Goal: Task Accomplishment & Management: Use online tool/utility

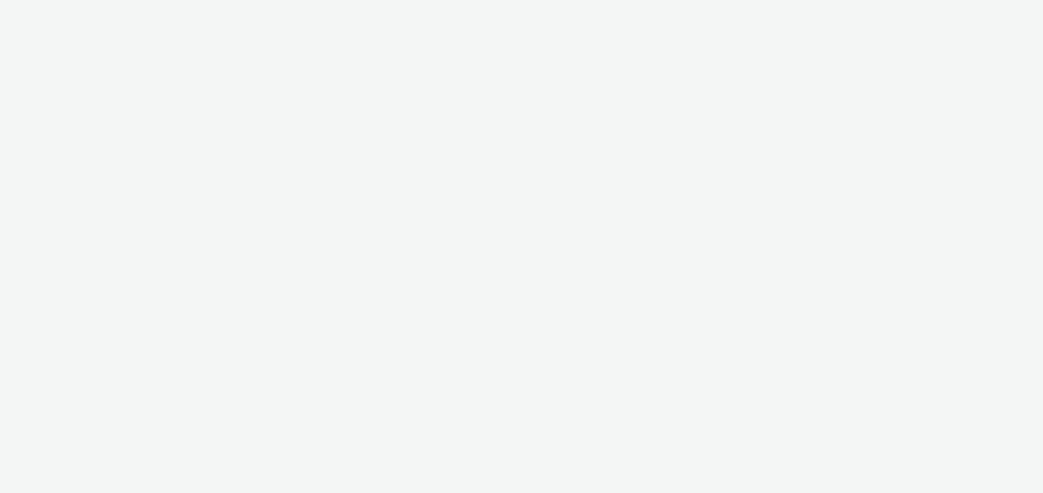
select select "491a0746-e20e-4106-832b-22d0456ef05d"
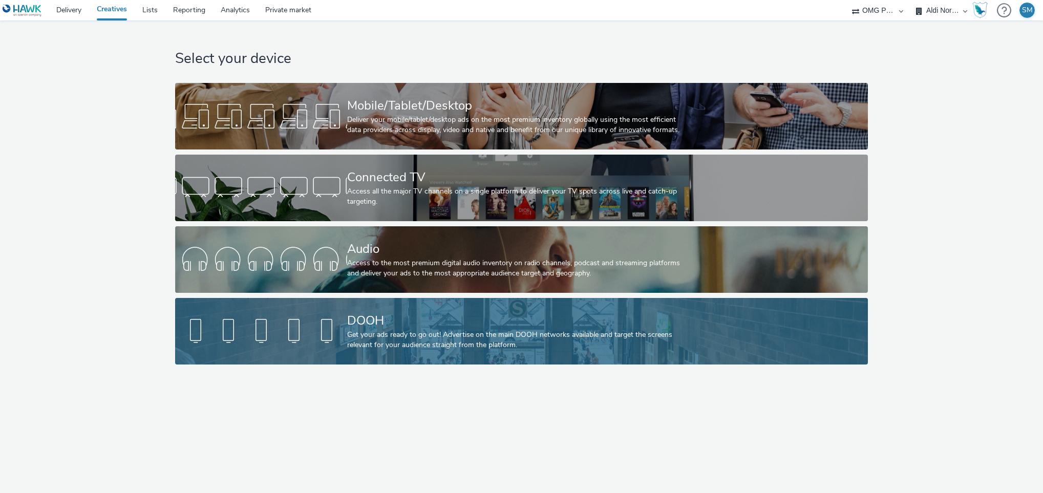
click at [374, 336] on div "Get your ads ready to go out! Advertise on the main DOOH networks available and…" at bounding box center [519, 340] width 345 height 21
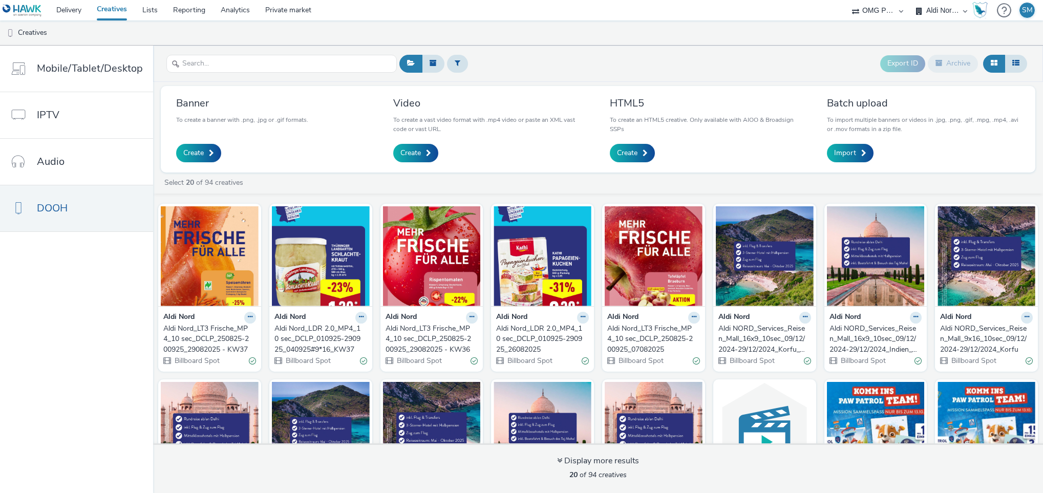
click at [219, 344] on div "Aldi Nord_LT3 Frische_MP4_10 sec_DCLP_250825-200925_29082025 - KW37" at bounding box center [207, 339] width 89 height 31
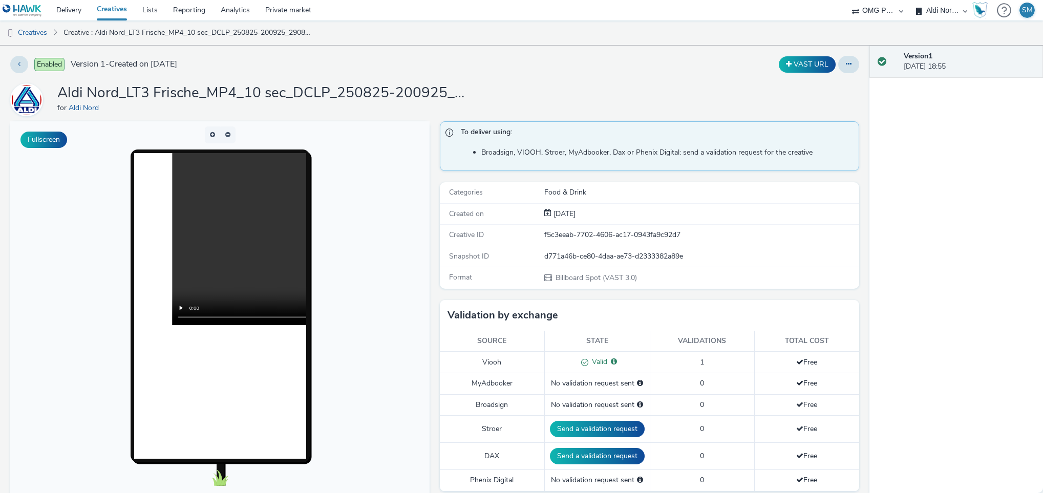
click at [455, 100] on h1 "Aldi Nord_LT3 Frische_MP4_10 sec_DCLP_250825-200925_29082025 - KW37" at bounding box center [262, 92] width 410 height 19
click at [240, 31] on link "Creative : Aldi Nord_LT3 Frische_MP4_10 sec_DCLP_250825-200925_29082025 - KW37" at bounding box center [188, 32] width 261 height 25
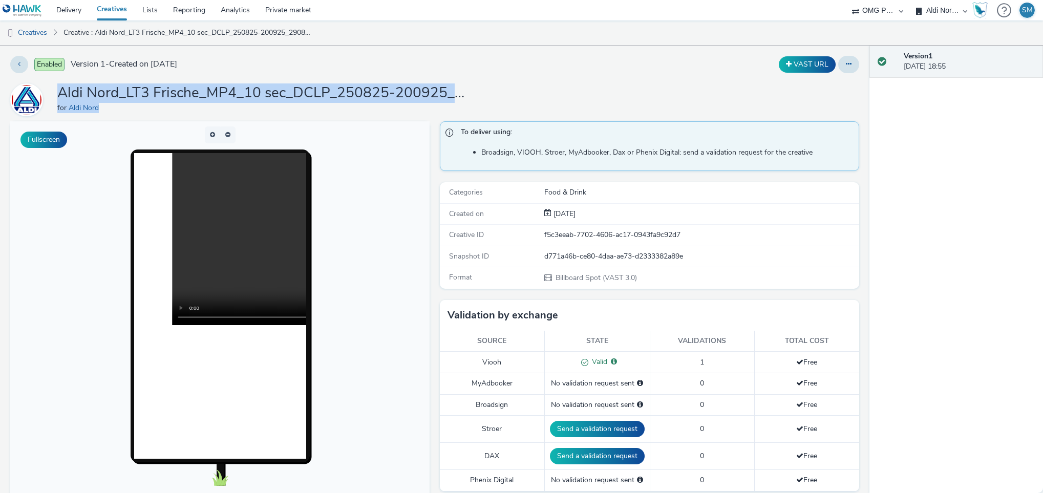
drag, startPoint x: 60, startPoint y: 93, endPoint x: 494, endPoint y: 103, distance: 433.9
click at [494, 103] on div "Aldi Nord_LT3 Frische_MP4_10 sec_DCLP_250825-200925_29082025 - KW37 for Aldi No…" at bounding box center [434, 99] width 849 height 33
copy div "Aldi Nord_LT3 Frische_MP4_10 sec_DCLP_250825-200925_29082025 - KW37 for Aldi No…"
click at [32, 34] on link "Creatives" at bounding box center [26, 32] width 52 height 25
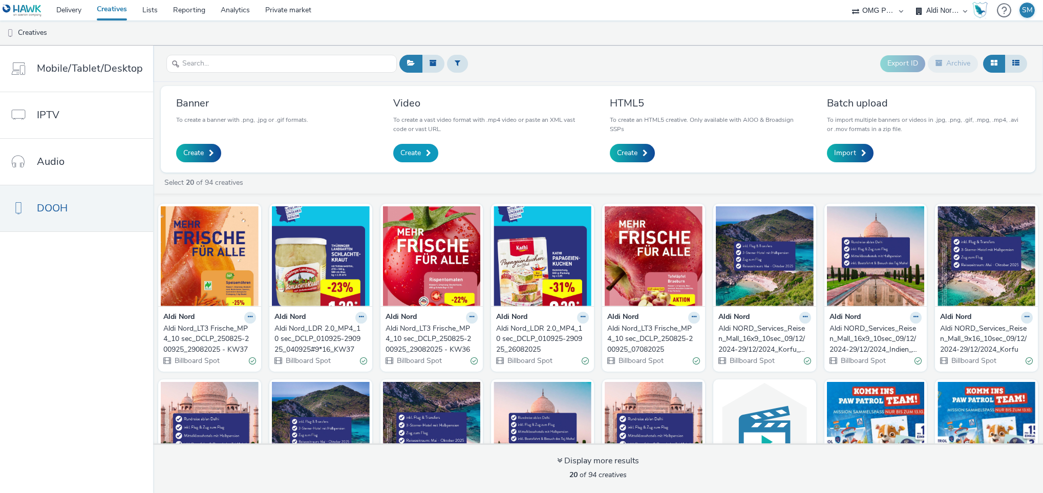
click at [415, 158] on span "Create" at bounding box center [410, 153] width 20 height 10
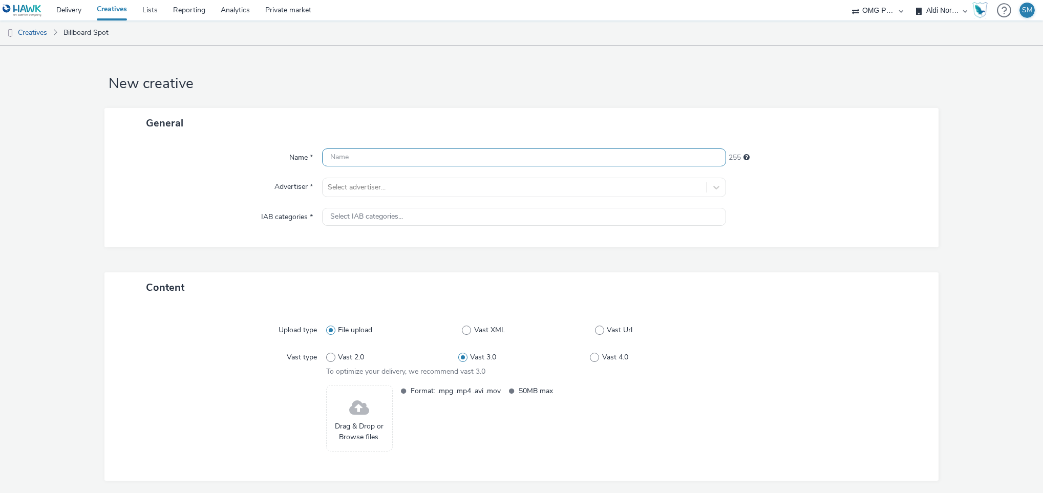
click at [389, 160] on input "text" at bounding box center [524, 158] width 405 height 18
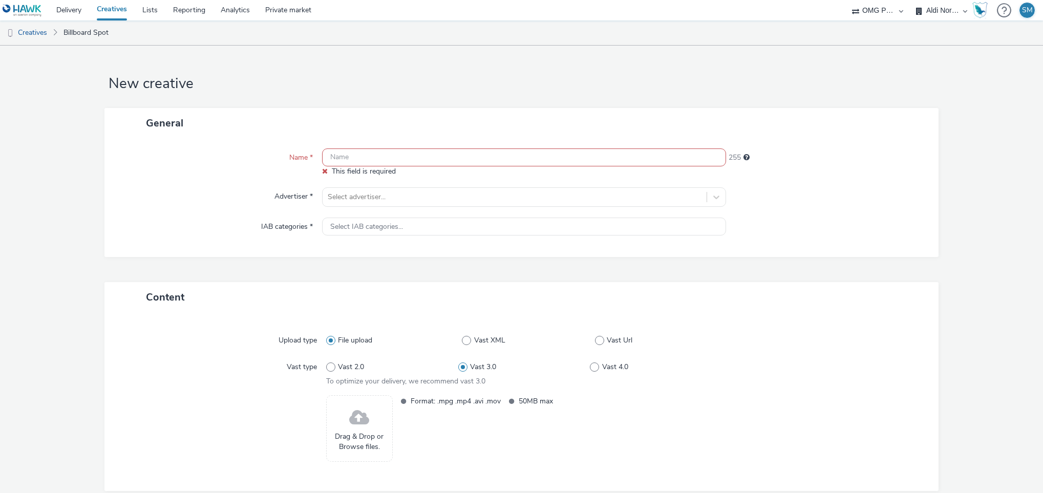
paste input "Aldi Nord_LT3 Frische_MP4_10 sec_DCLP_250825-200925_29082025 - KW38"
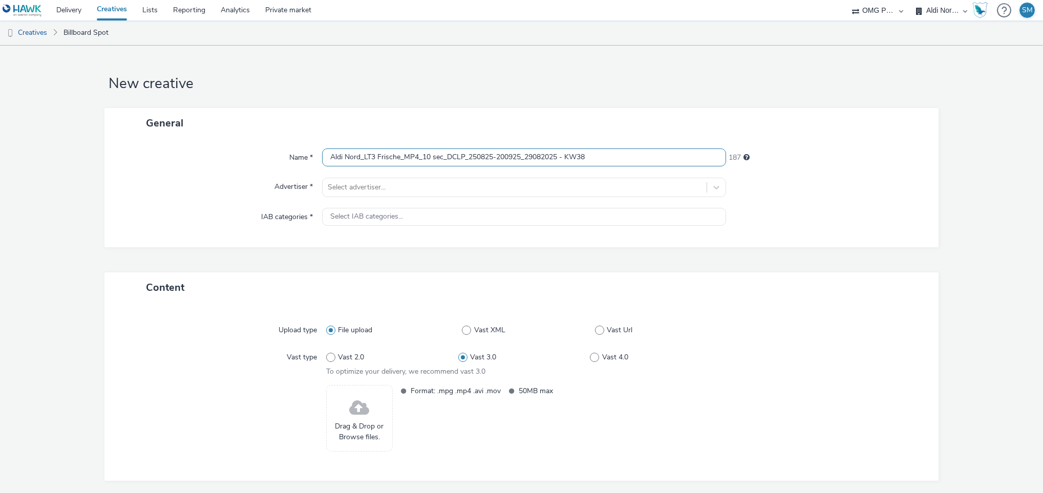
click at [532, 159] on input "Aldi Nord_LT3 Frische_MP4_10 sec_DCLP_250825-200925_29082025 - KW38" at bounding box center [524, 158] width 405 height 18
click at [542, 157] on input "Aldi Nord_LT3 Frische_MP4_10 sec_DCLP_250825-200925_12082025 - KW38" at bounding box center [524, 158] width 405 height 18
type input "Aldi Nord_LT3 Frische_MP4_10 sec_DCLP_250825-200925_12092025 - KW38"
click at [773, 189] on div at bounding box center [827, 187] width 202 height 19
click at [546, 182] on div at bounding box center [515, 187] width 374 height 12
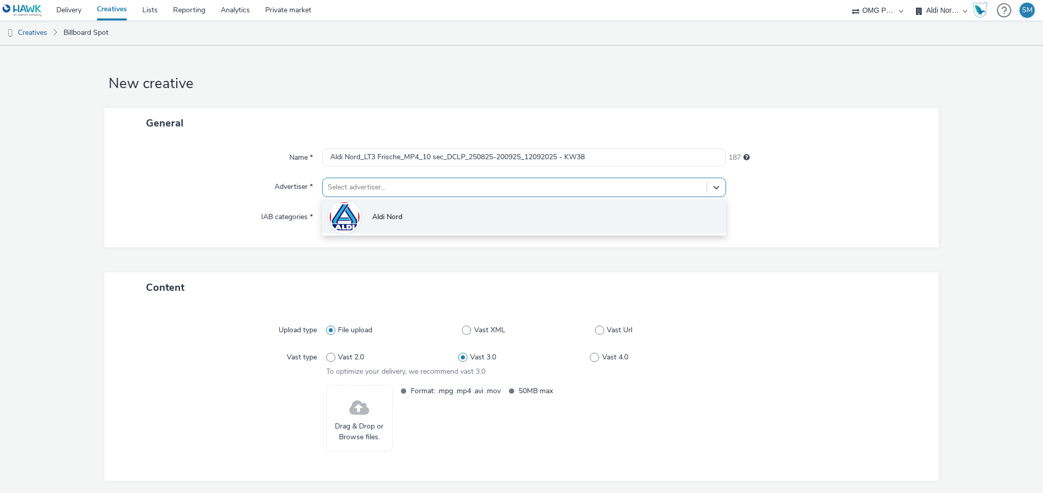
click at [380, 210] on li "Aldi Nord" at bounding box center [524, 216] width 405 height 34
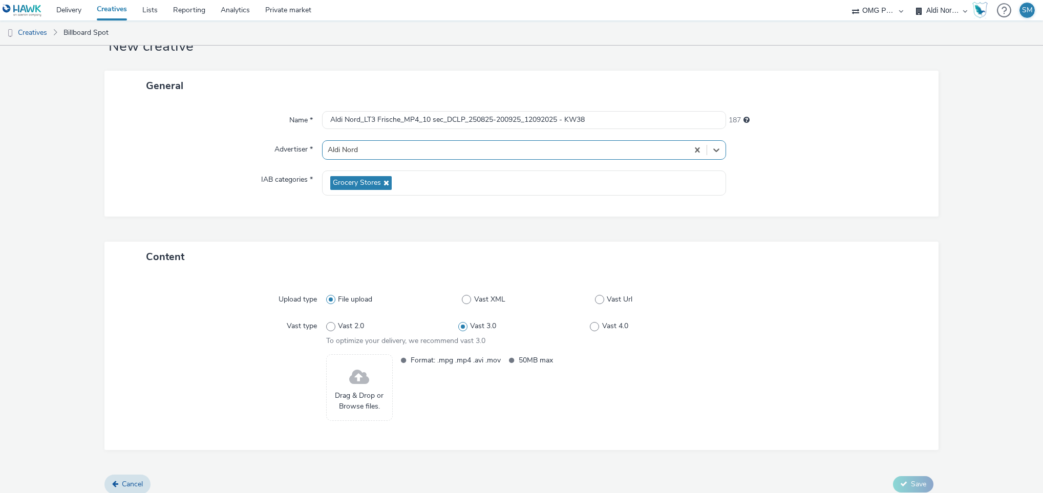
scroll to position [47, 0]
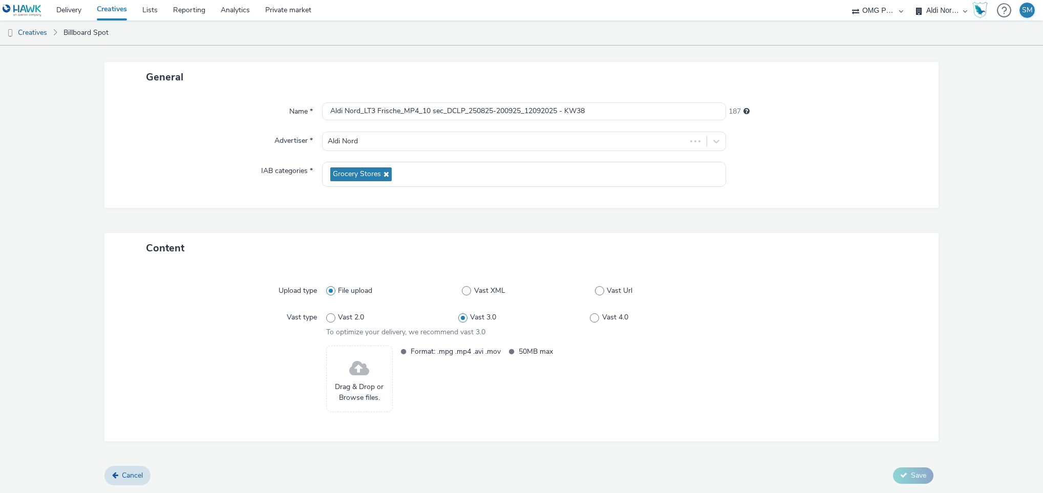
click at [355, 376] on span at bounding box center [359, 368] width 20 height 27
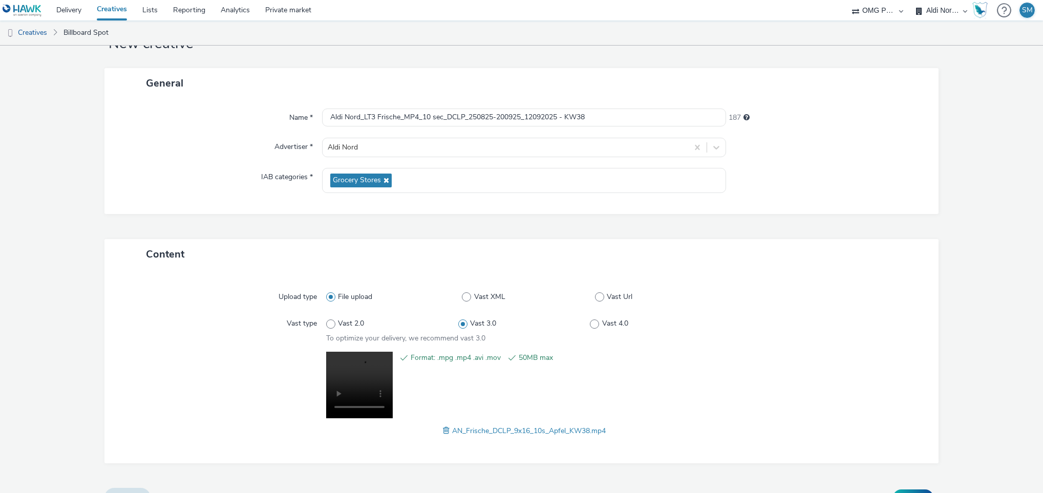
scroll to position [62, 0]
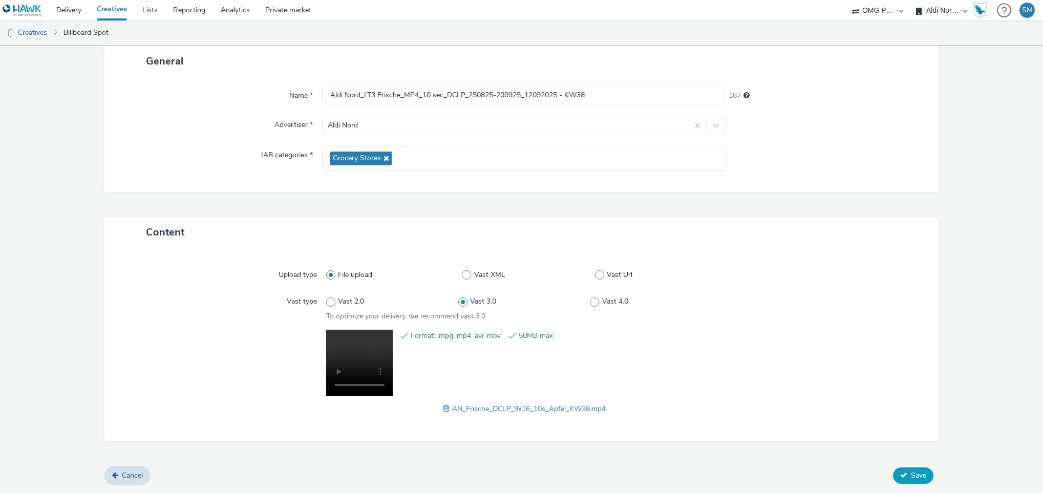
click at [911, 473] on span "Save" at bounding box center [918, 476] width 15 height 10
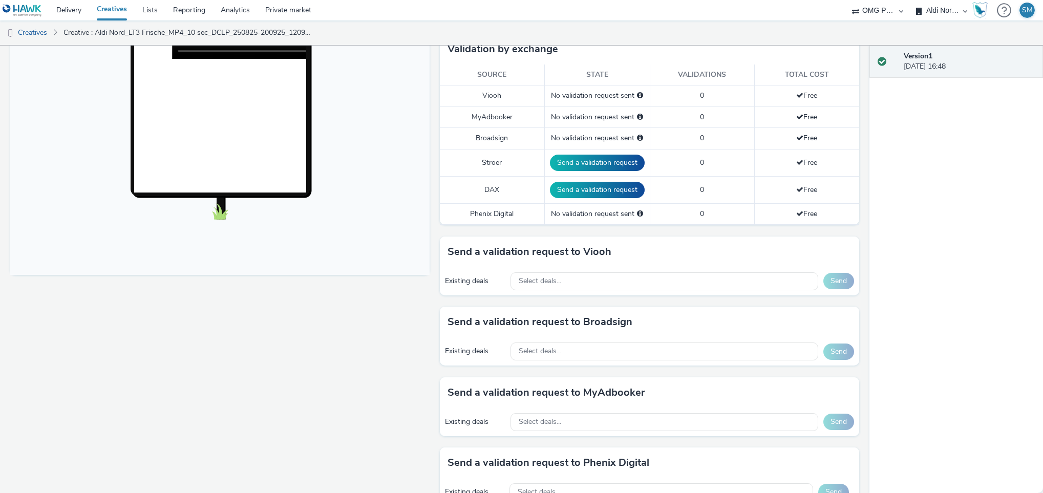
scroll to position [267, 0]
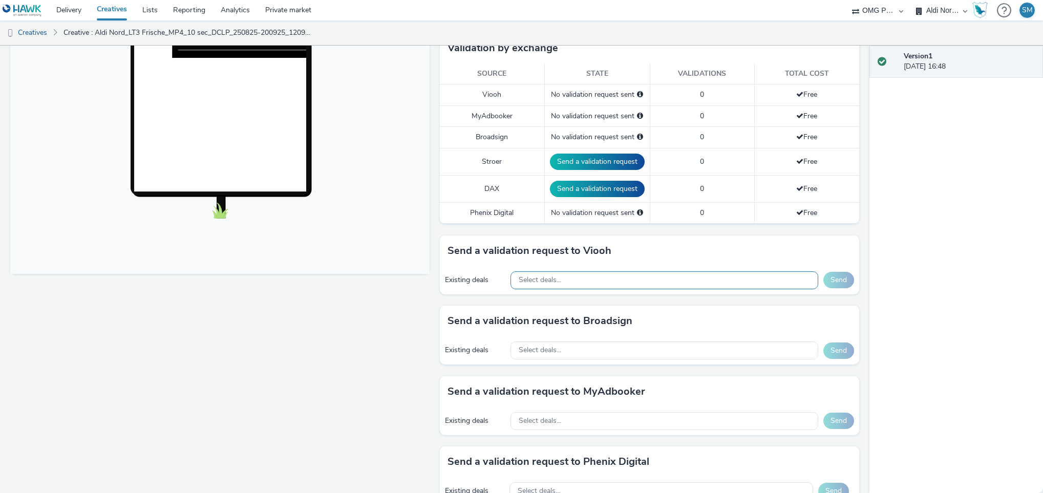
click at [707, 282] on div "Select deals..." at bounding box center [665, 280] width 308 height 18
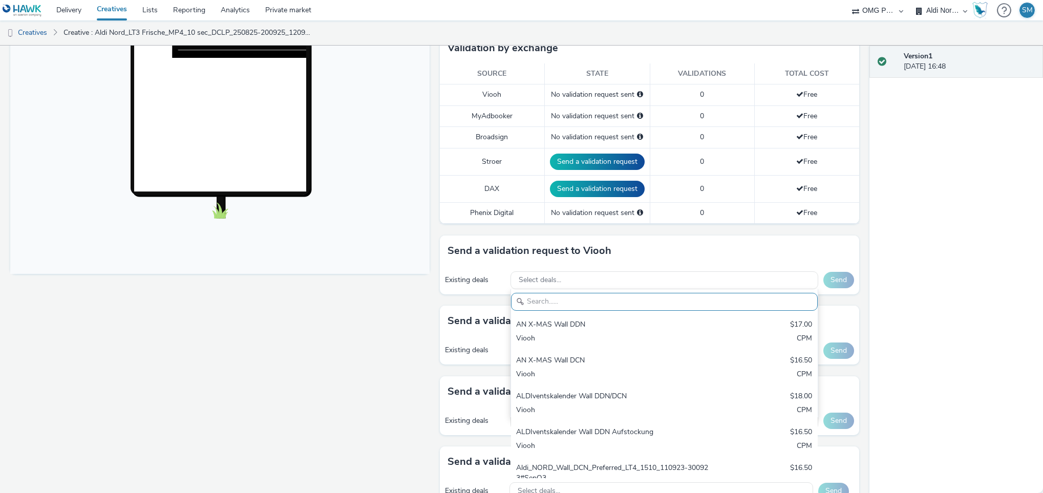
click at [976, 240] on div "Version 1 12 September 2025, 16:48" at bounding box center [957, 270] width 174 height 448
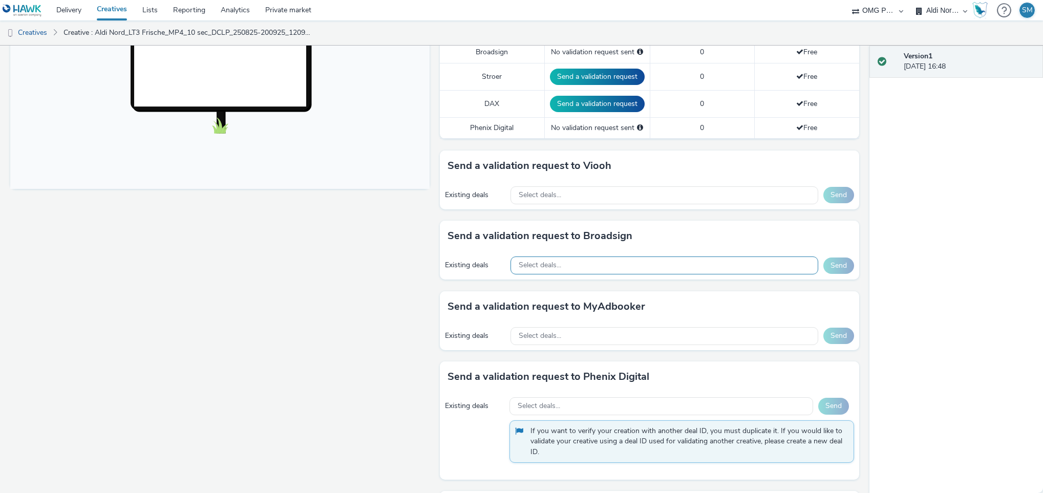
scroll to position [352, 0]
click at [750, 339] on div "Select deals..." at bounding box center [665, 336] width 308 height 18
click at [656, 341] on div "Select deals..." at bounding box center [665, 336] width 308 height 18
click at [674, 200] on div "Select deals..." at bounding box center [665, 195] width 308 height 18
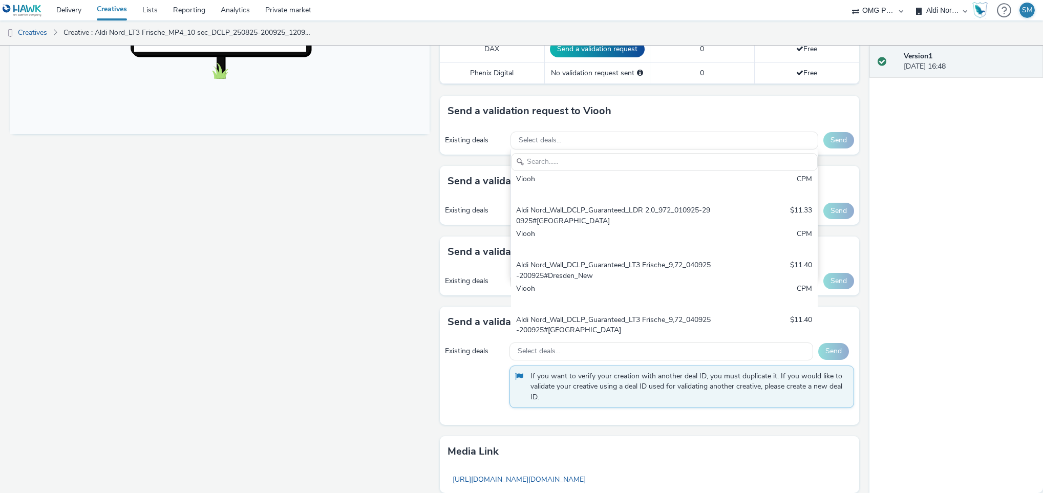
scroll to position [828, 0]
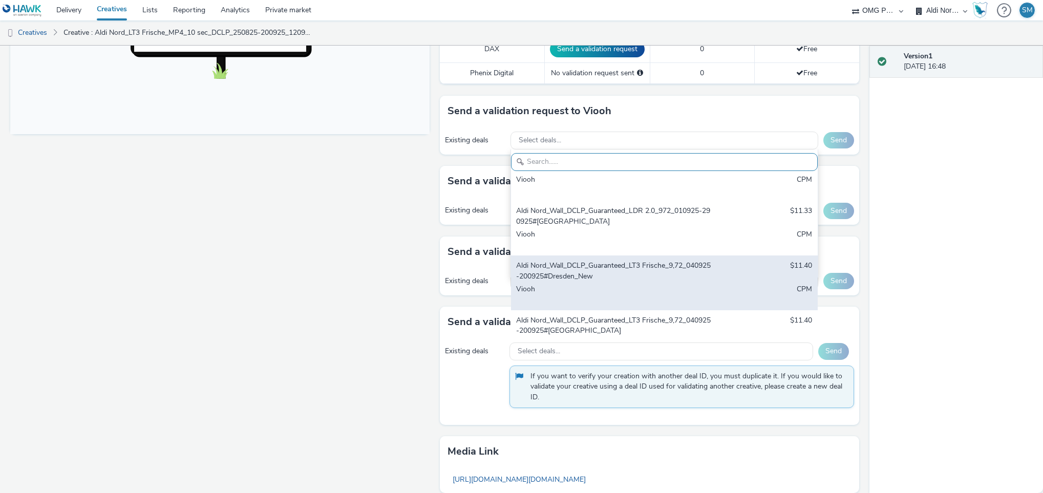
click at [650, 274] on div "Aldi Nord_Wall_DCLP_Guaranteed_LT3 Frische_9,72_040925-200925#Dresden_New" at bounding box center [614, 271] width 196 height 21
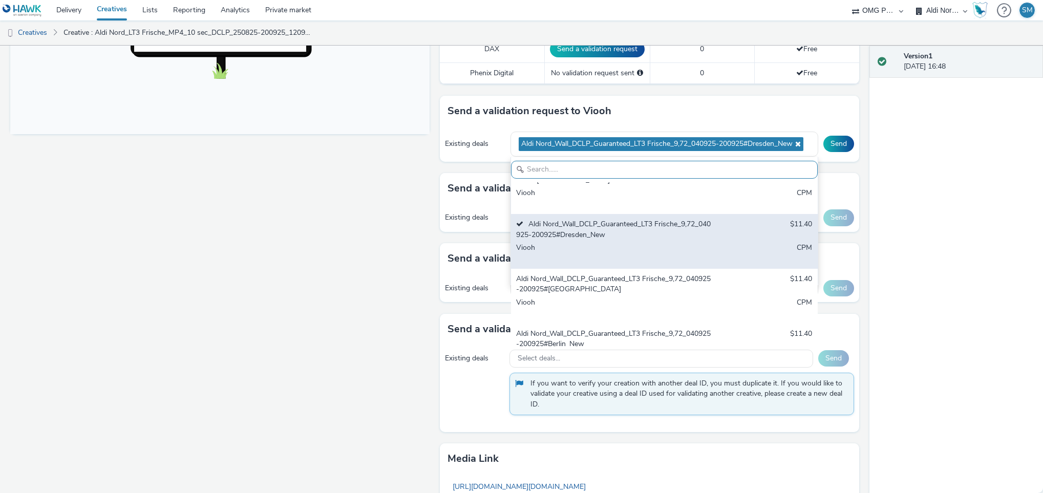
scroll to position [882, 0]
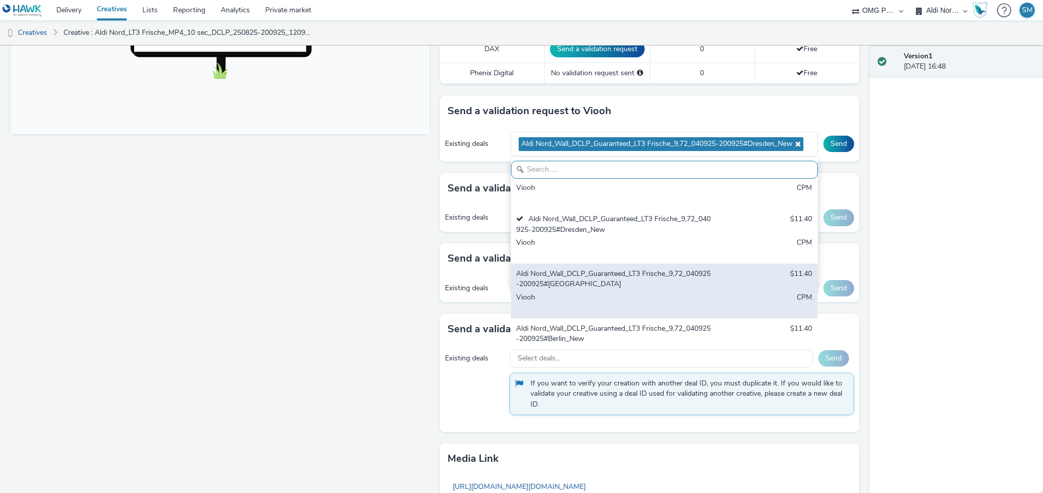
click at [637, 285] on div "Aldi Nord_Wall_DCLP_Guaranteed_LT3 Frische_9,72_040925-200925#[GEOGRAPHIC_DATA]" at bounding box center [614, 279] width 196 height 21
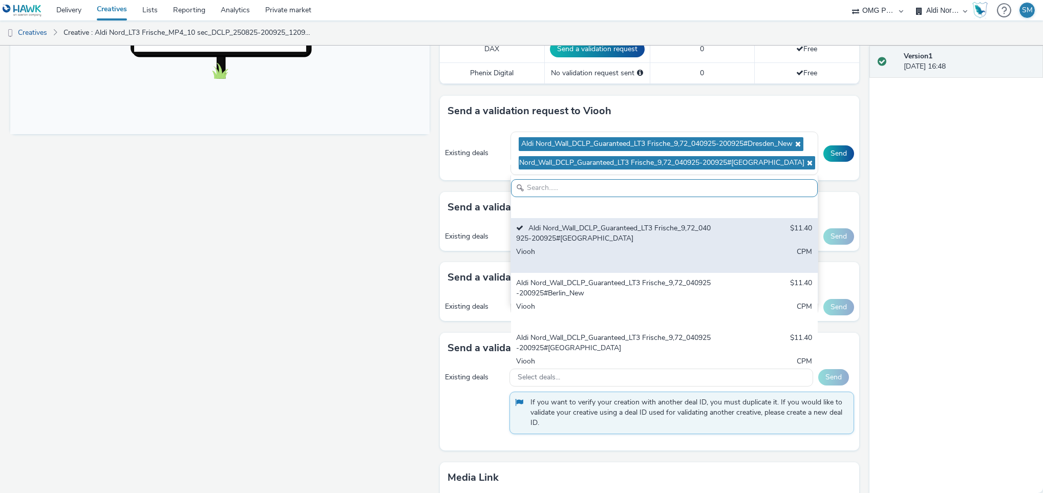
scroll to position [952, 0]
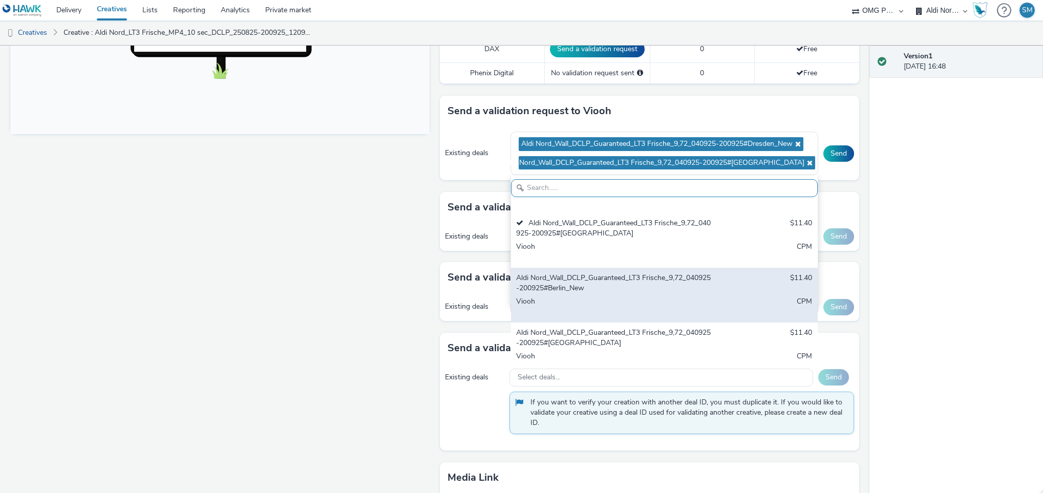
click at [645, 283] on div "Aldi Nord_Wall_DCLP_Guaranteed_LT3 Frische_9,72_040925-200925#Berlin_New" at bounding box center [614, 283] width 196 height 21
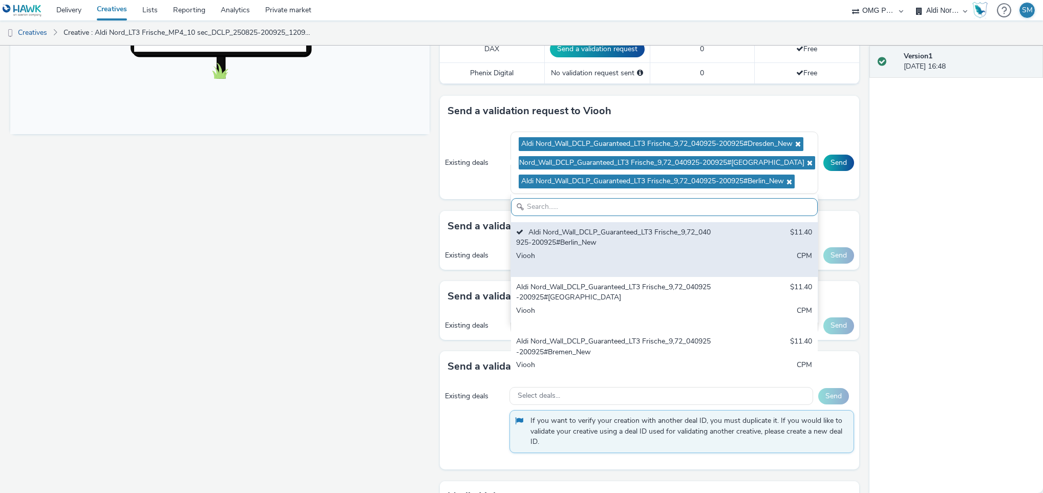
scroll to position [1018, 0]
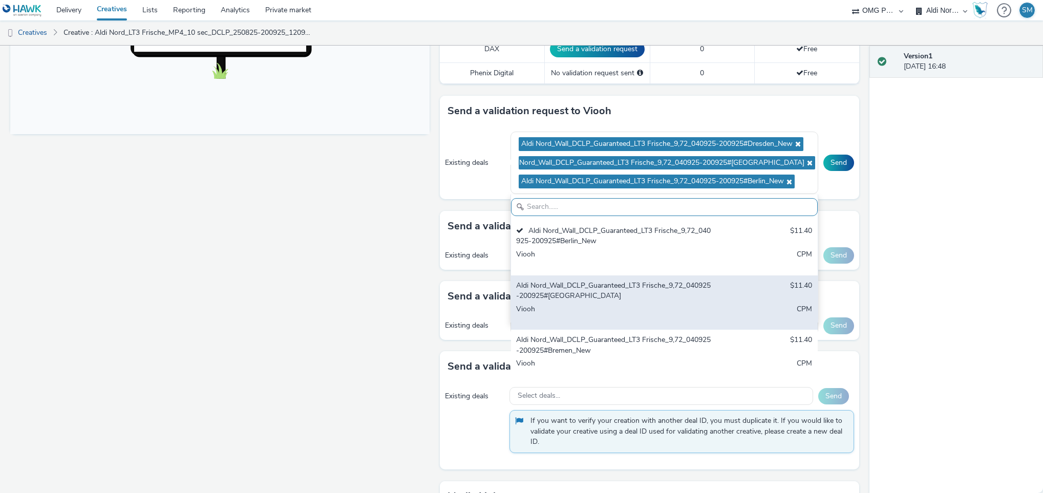
click at [629, 298] on div "Aldi Nord_Wall_DCLP_Guaranteed_LT3 Frische_9,72_040925-200925#[GEOGRAPHIC_DATA]" at bounding box center [614, 291] width 196 height 21
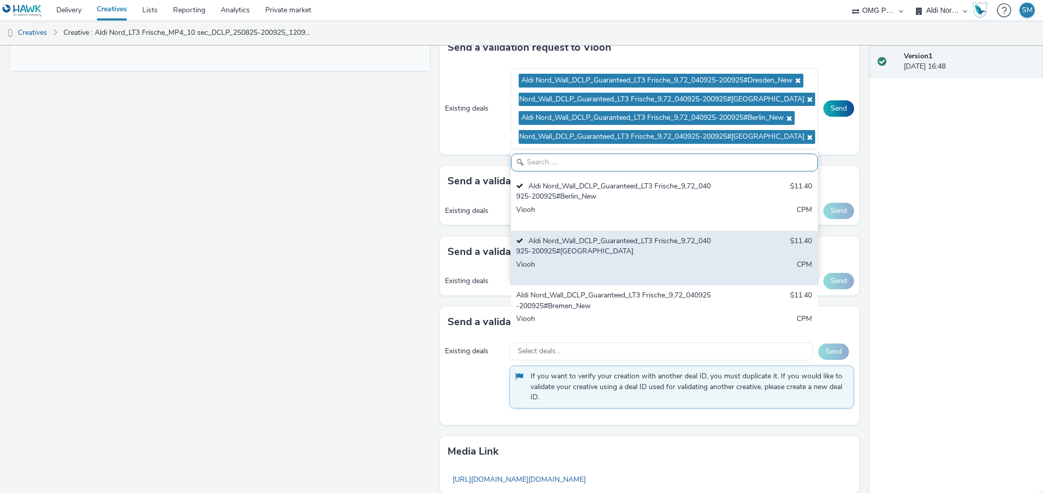
scroll to position [472, 0]
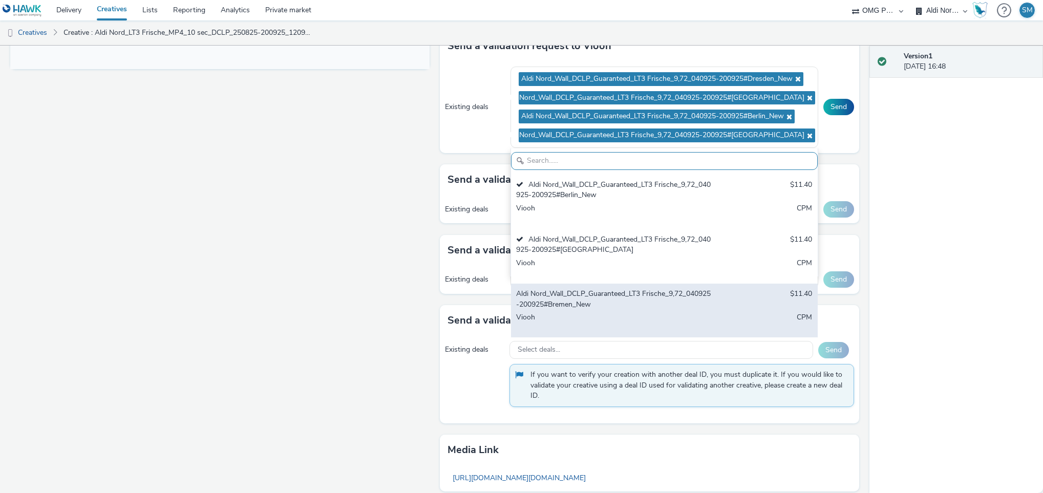
click at [600, 318] on div "Viooh" at bounding box center [614, 322] width 196 height 21
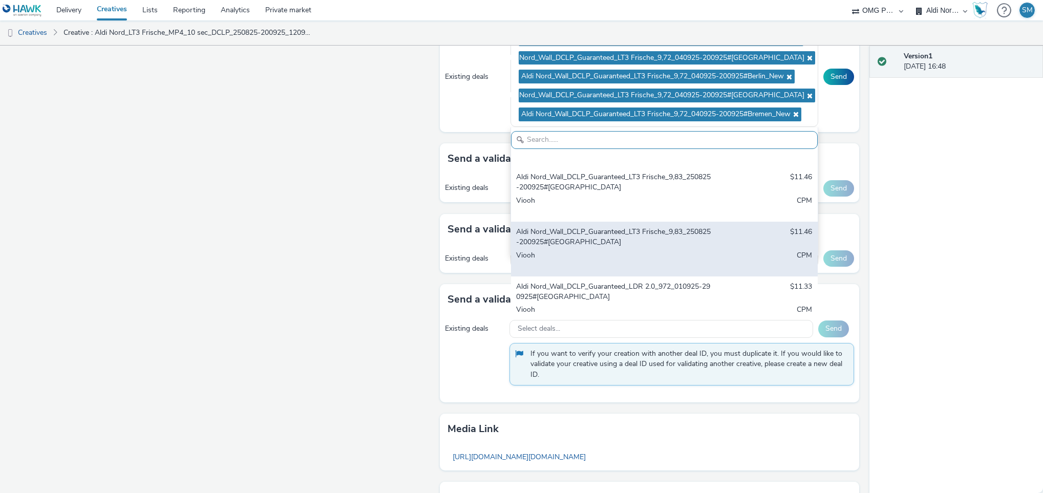
scroll to position [675, 0]
click at [613, 246] on div "Aldi Nord_Wall_DCLP_Guaranteed_LT3 Frische_9,83_250825-200925#[GEOGRAPHIC_DATA]" at bounding box center [614, 238] width 196 height 21
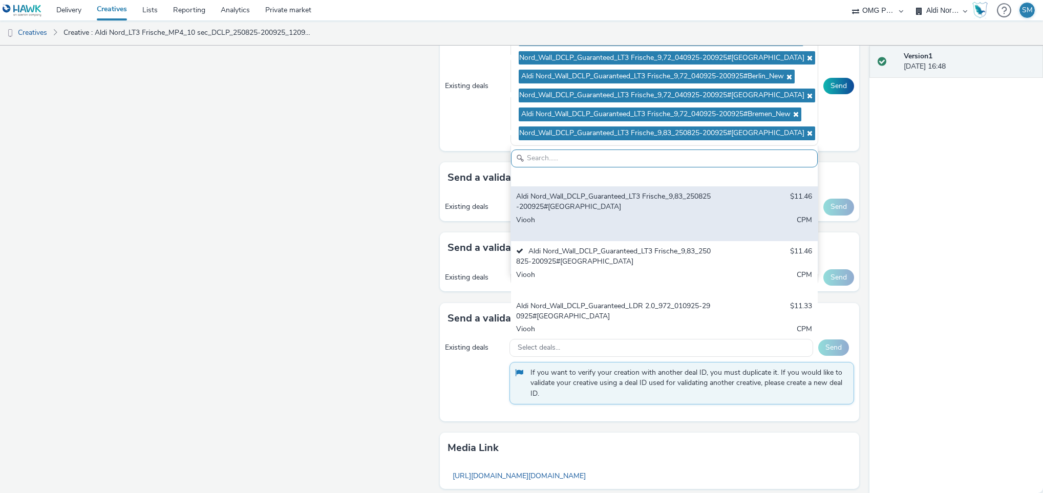
click at [570, 207] on div "Aldi Nord_Wall_DCLP_Guaranteed_LT3 Frische_9,83_250825-200925#[GEOGRAPHIC_DATA]" at bounding box center [614, 202] width 196 height 21
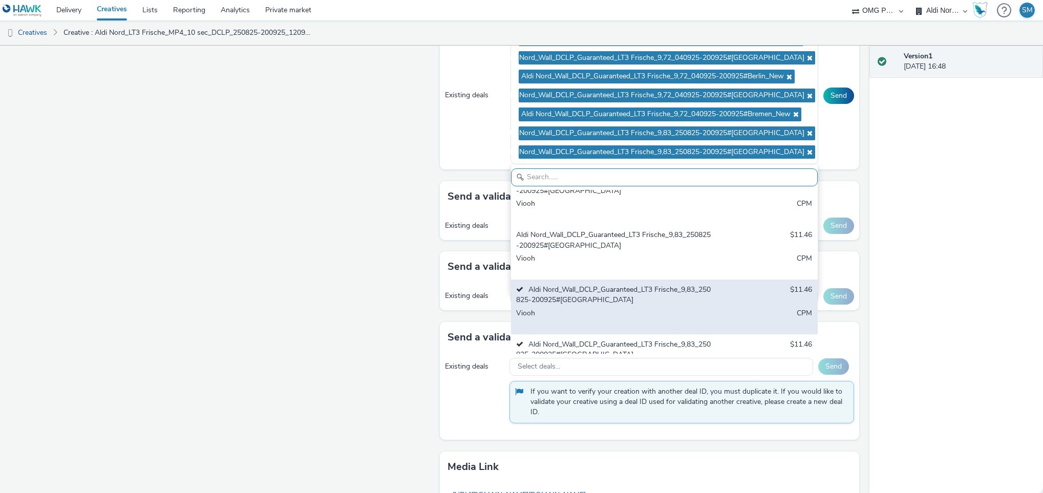
scroll to position [598, 0]
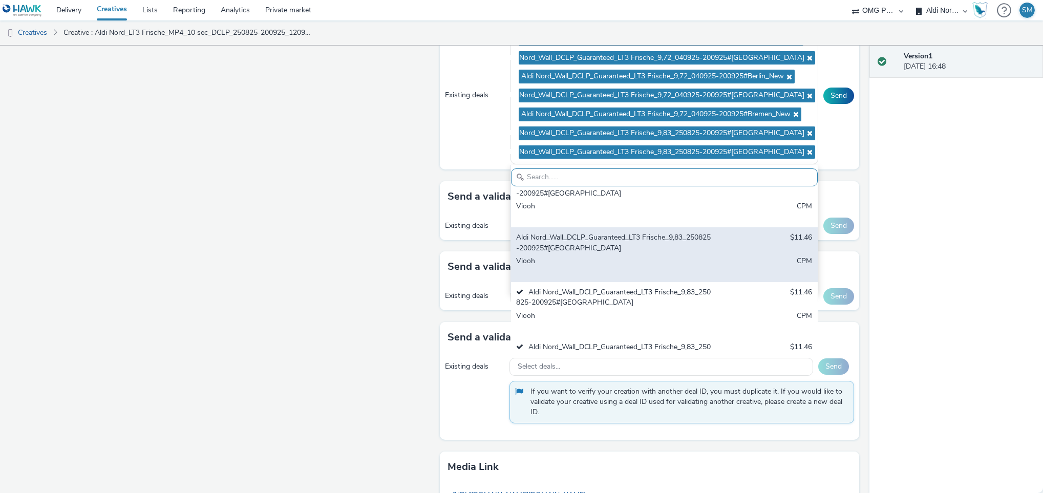
click at [595, 251] on div "Aldi Nord_Wall_DCLP_Guaranteed_LT3 Frische_9,83_250825-200925#[GEOGRAPHIC_DATA]" at bounding box center [614, 242] width 196 height 21
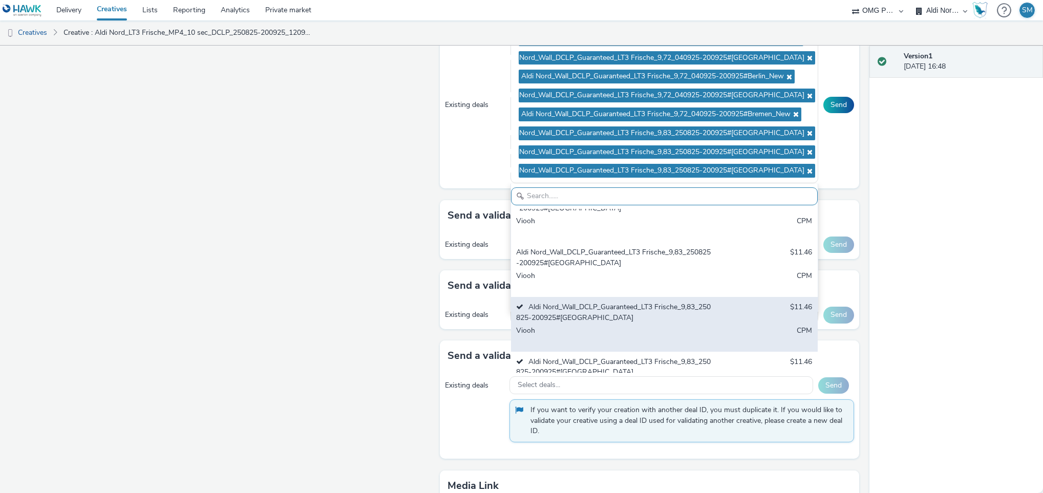
scroll to position [544, 0]
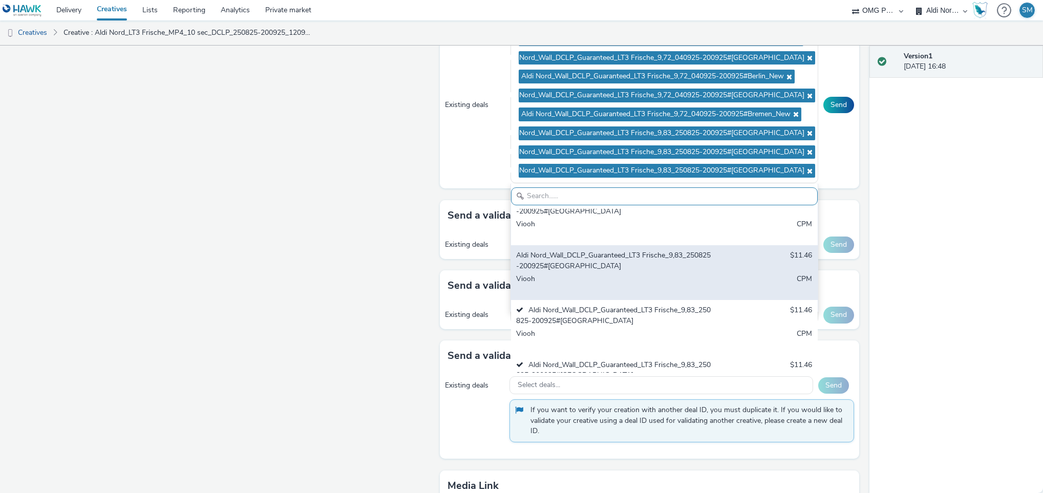
click at [611, 268] on div "Aldi Nord_Wall_DCLP_Guaranteed_LT3 Frische_9,83_250825-200925#[GEOGRAPHIC_DATA]" at bounding box center [614, 260] width 196 height 21
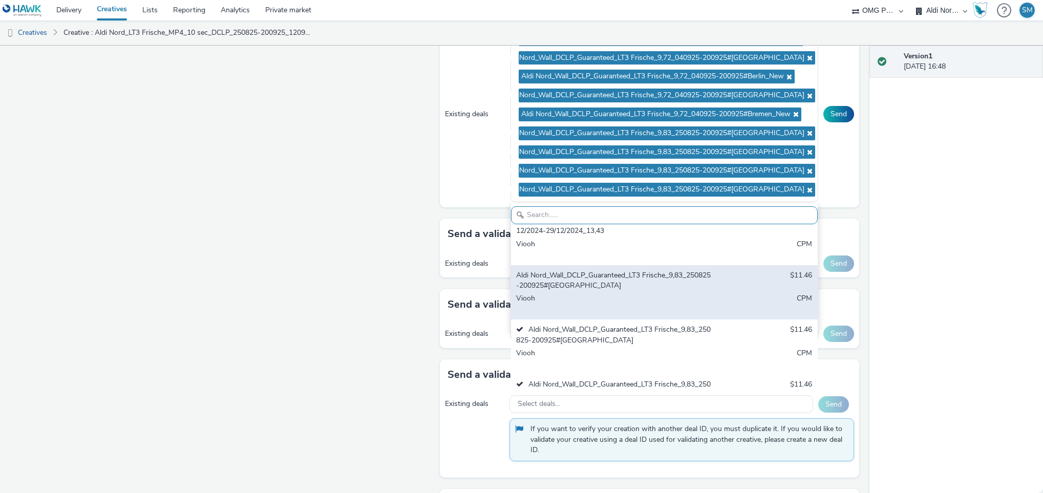
scroll to position [489, 0]
click at [619, 295] on div "Aldi Nord_Wall_DCLP_Guaranteed_LT3 Frische_9,83_250825-200925#Dresden $11.46 Vi…" at bounding box center [664, 293] width 307 height 55
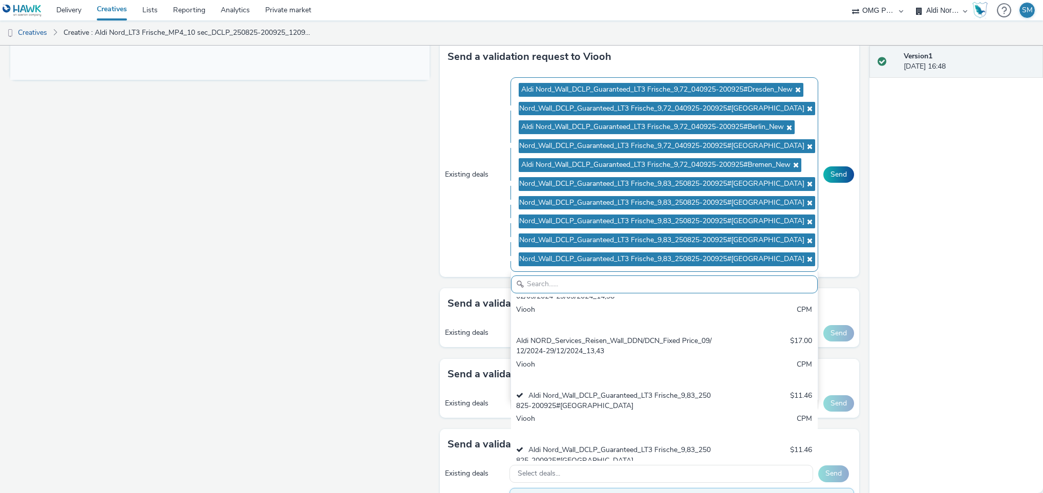
scroll to position [461, 0]
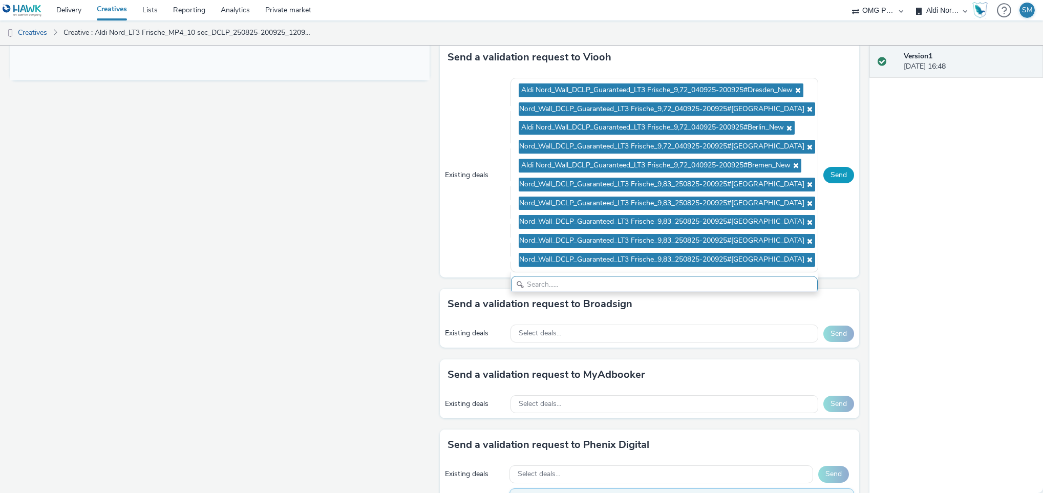
click at [829, 177] on button "Send" at bounding box center [838, 175] width 31 height 16
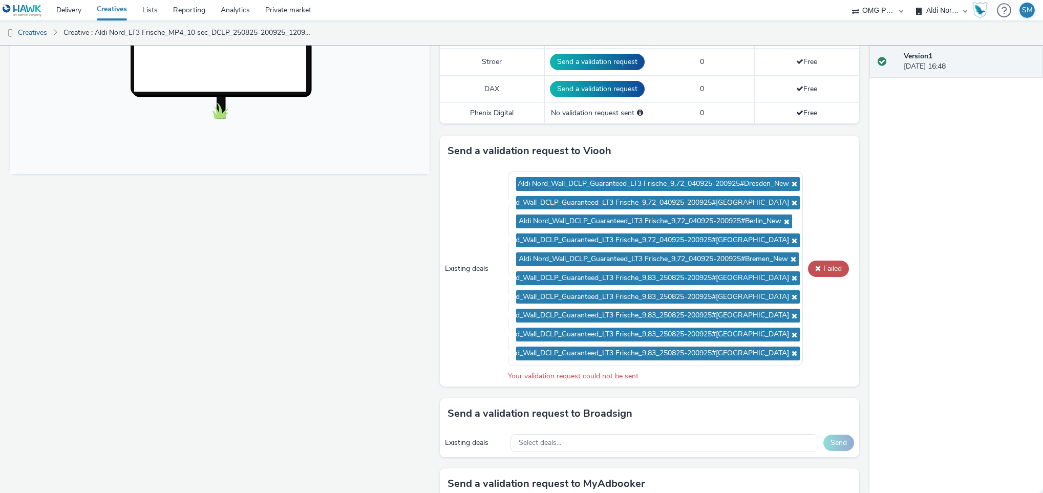
scroll to position [366, 0]
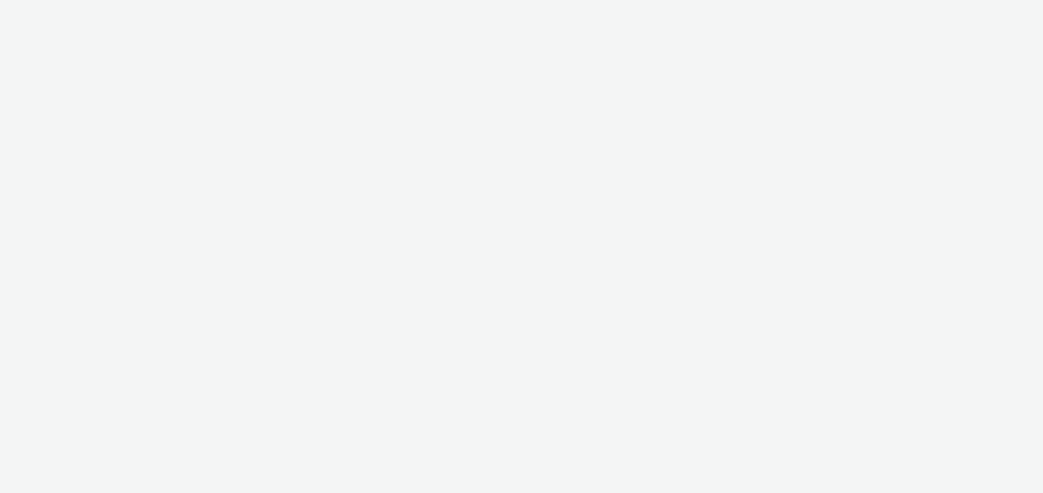
select select "491a0746-e20e-4106-832b-22d0456ef05d"
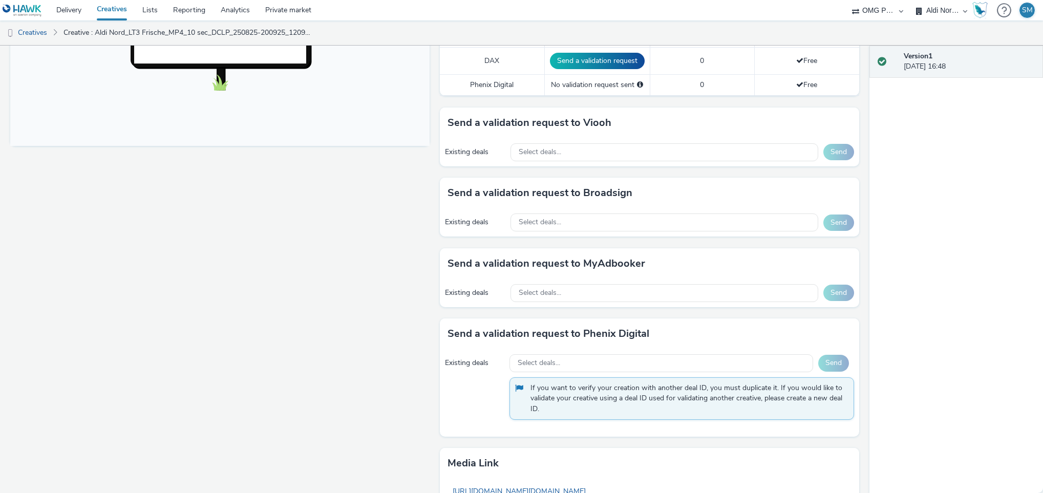
scroll to position [396, 0]
click at [716, 153] on div "Select deals..." at bounding box center [665, 151] width 308 height 18
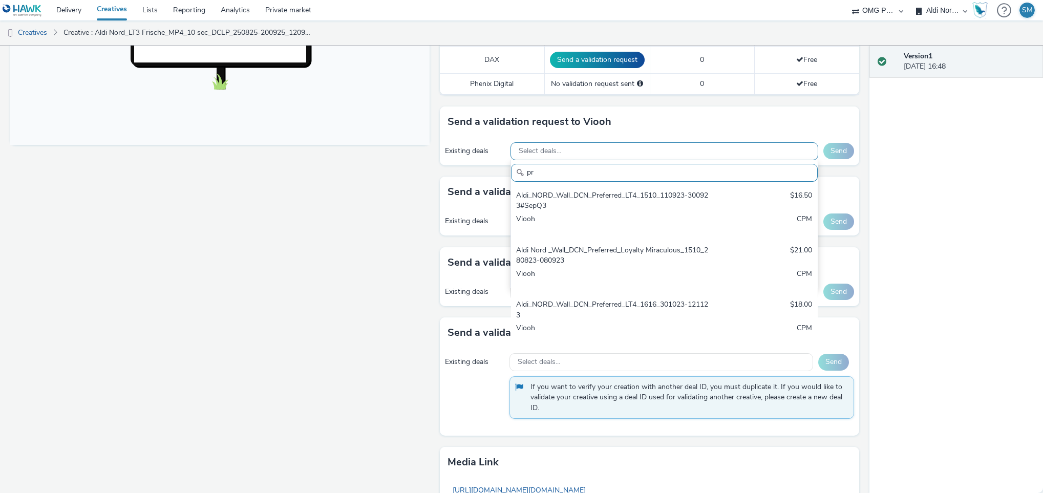
type input "p"
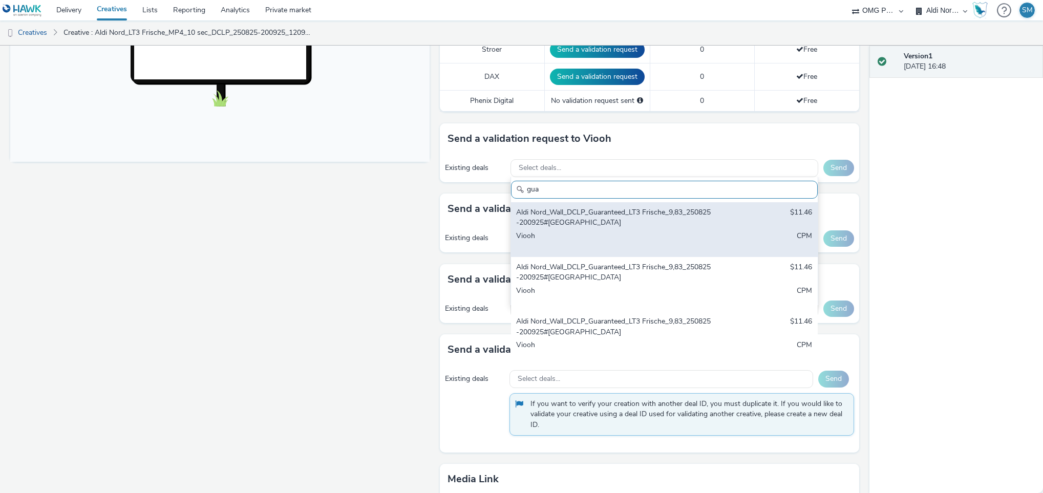
scroll to position [378, 0]
type input "gua"
click at [619, 225] on div "Aldi Nord_Wall_DCLP_Guaranteed_LT3 Frische_9,83_250825-200925#[GEOGRAPHIC_DATA]" at bounding box center [614, 218] width 196 height 21
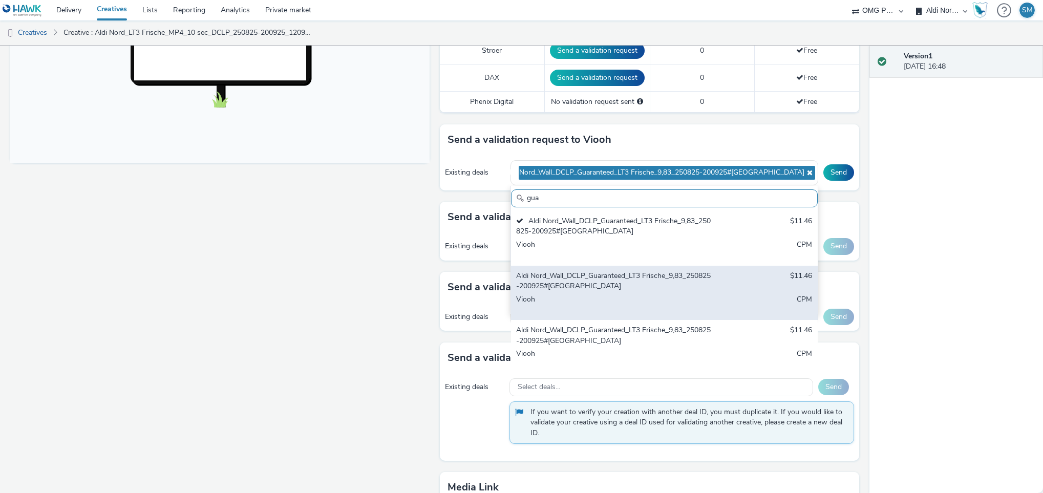
click at [611, 282] on div "Aldi Nord_Wall_DCLP_Guaranteed_LT3 Frische_9,83_250825-200925#[GEOGRAPHIC_DATA]" at bounding box center [614, 281] width 196 height 21
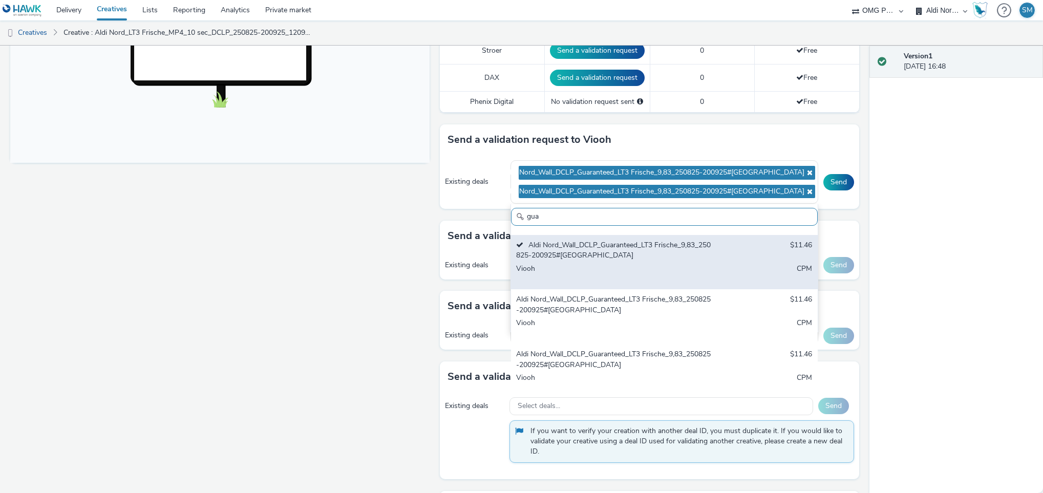
scroll to position [50, 0]
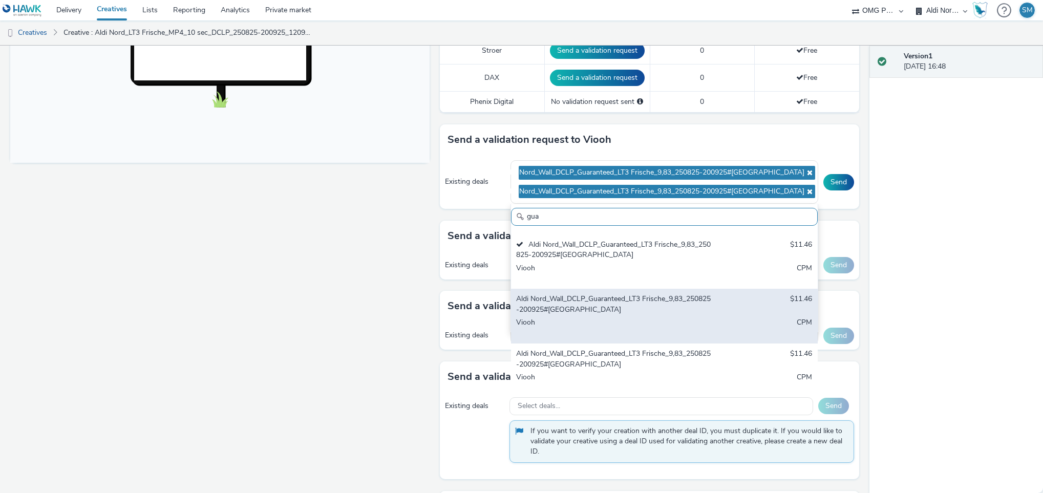
click at [617, 312] on div "Aldi Nord_Wall_DCLP_Guaranteed_LT3 Frische_9,83_250825-200925#[GEOGRAPHIC_DATA]" at bounding box center [614, 304] width 196 height 21
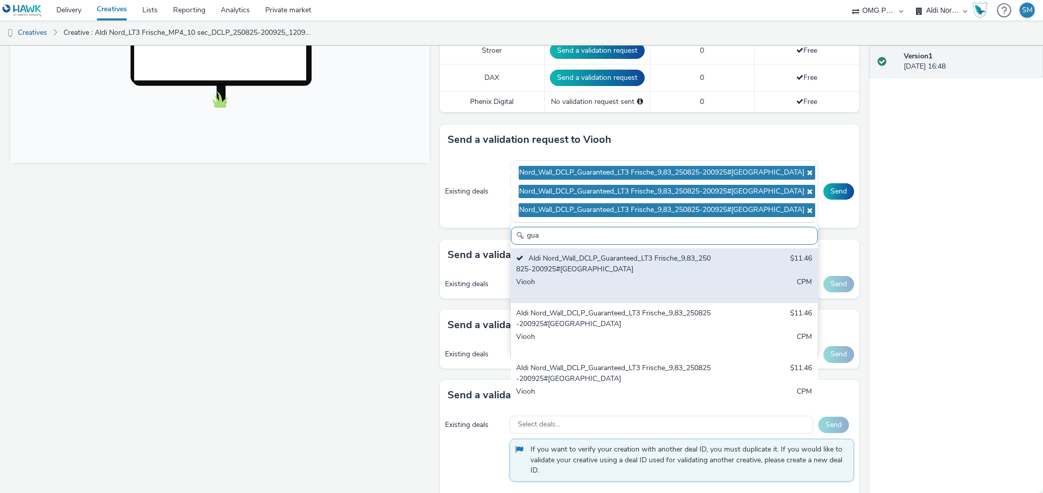
scroll to position [112, 0]
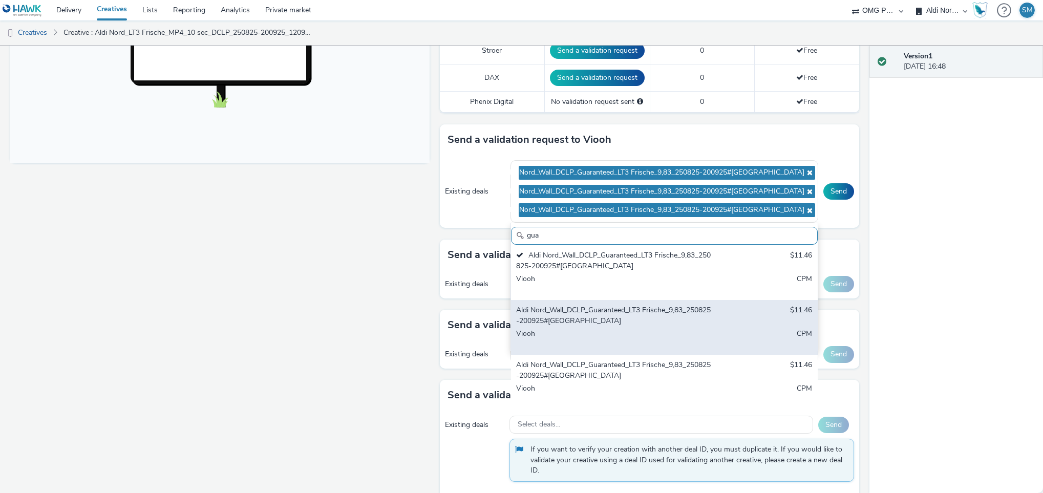
click at [611, 315] on div "Aldi Nord_Wall_DCLP_Guaranteed_LT3 Frische_9,83_250825-200925#[GEOGRAPHIC_DATA]" at bounding box center [614, 315] width 196 height 21
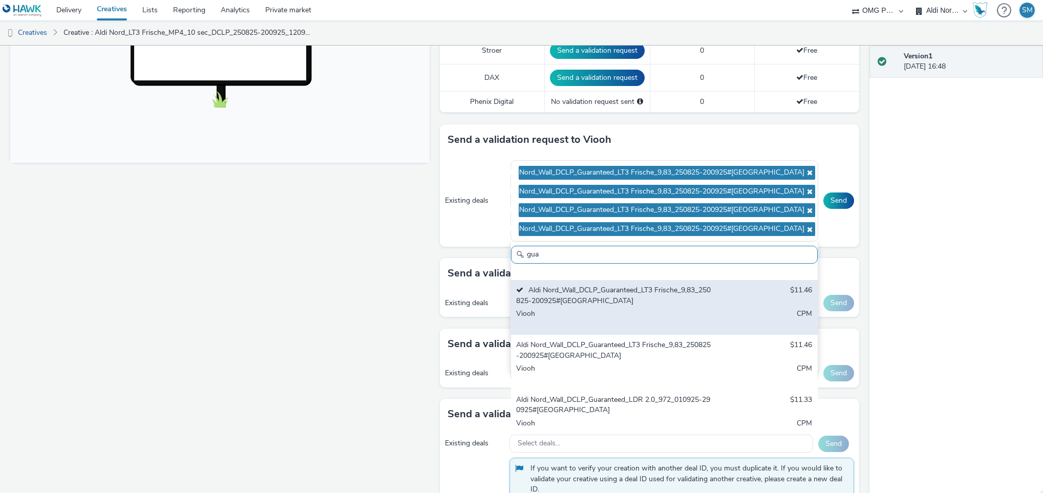
scroll to position [154, 0]
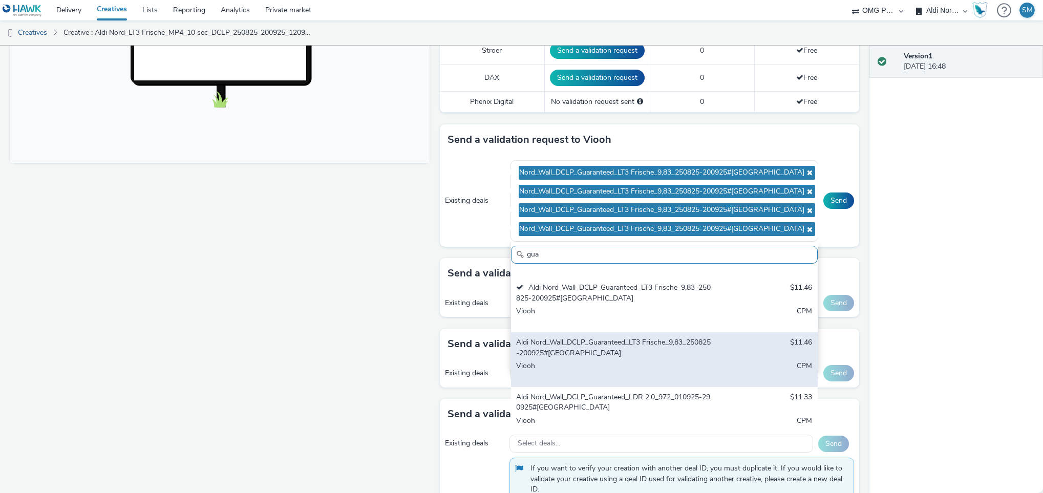
click at [599, 355] on div "Aldi Nord_Wall_DCLP_Guaranteed_LT3 Frische_9,83_250825-200925#[GEOGRAPHIC_DATA]" at bounding box center [614, 347] width 196 height 21
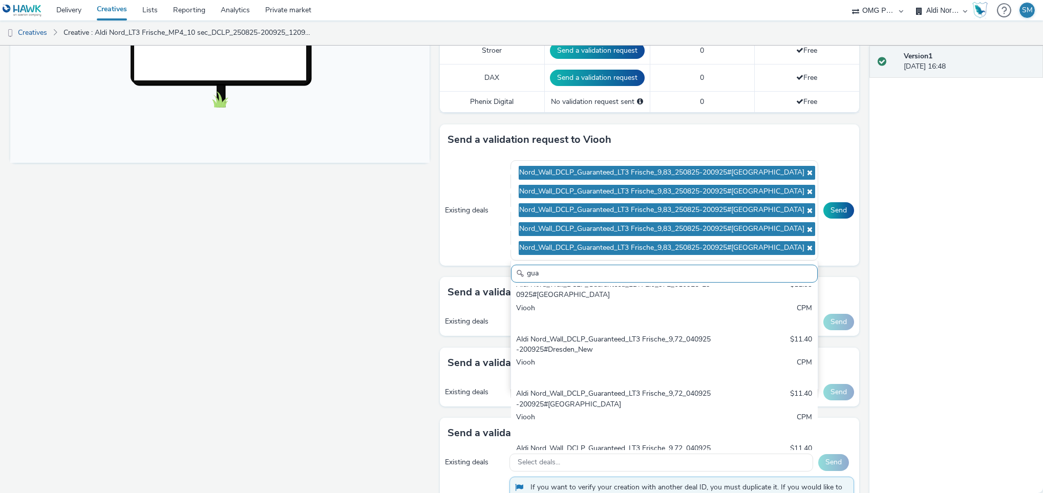
scroll to position [355, 0]
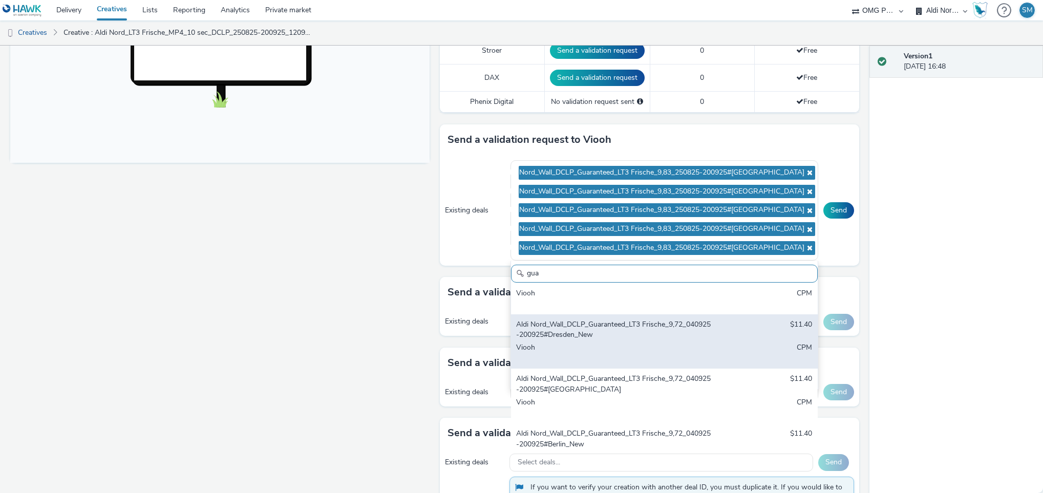
click at [609, 337] on div "Aldi Nord_Wall_DCLP_Guaranteed_LT3 Frische_9,72_040925-200925#Dresden_New" at bounding box center [614, 330] width 196 height 21
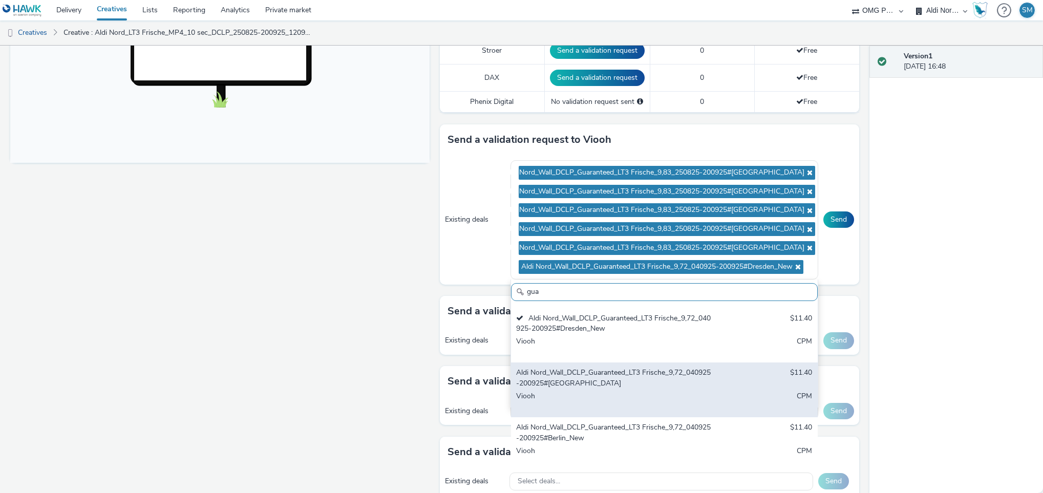
scroll to position [389, 0]
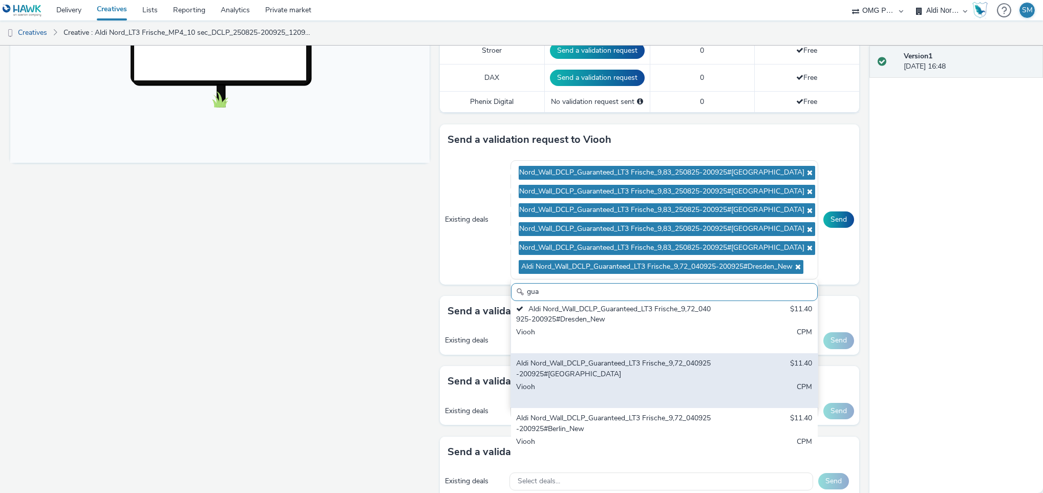
click at [586, 373] on div "Aldi Nord_Wall_DCLP_Guaranteed_LT3 Frische_9,72_040925-200925#[GEOGRAPHIC_DATA]" at bounding box center [614, 368] width 196 height 21
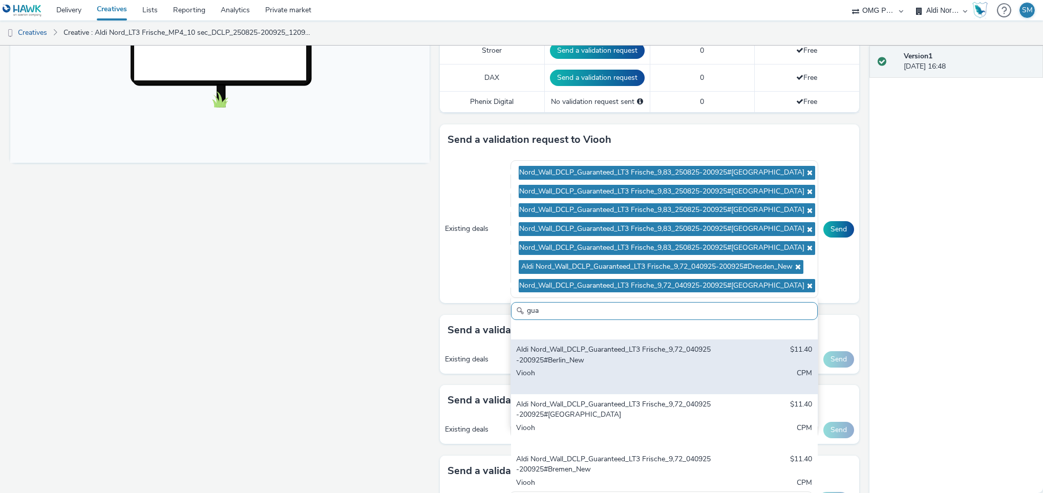
scroll to position [492, 0]
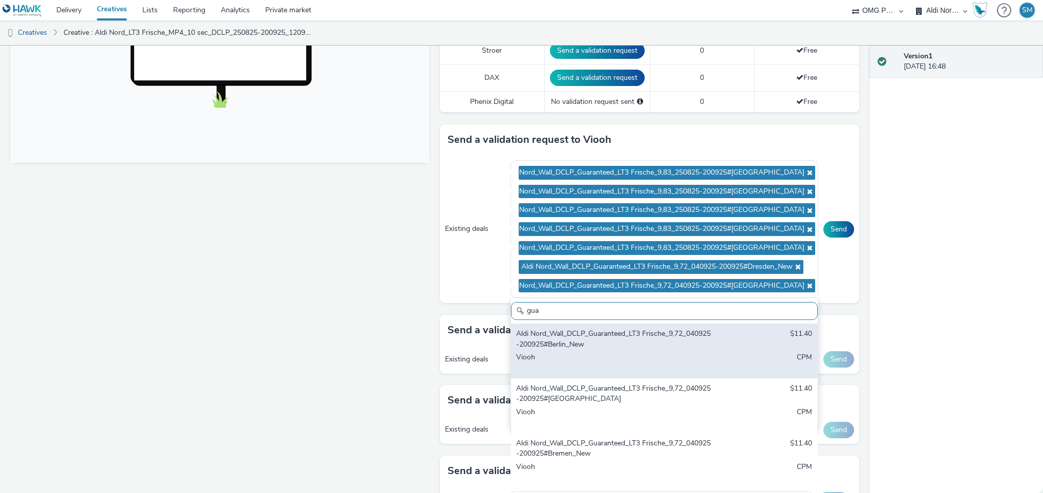
click at [599, 355] on div "Viooh" at bounding box center [614, 362] width 196 height 21
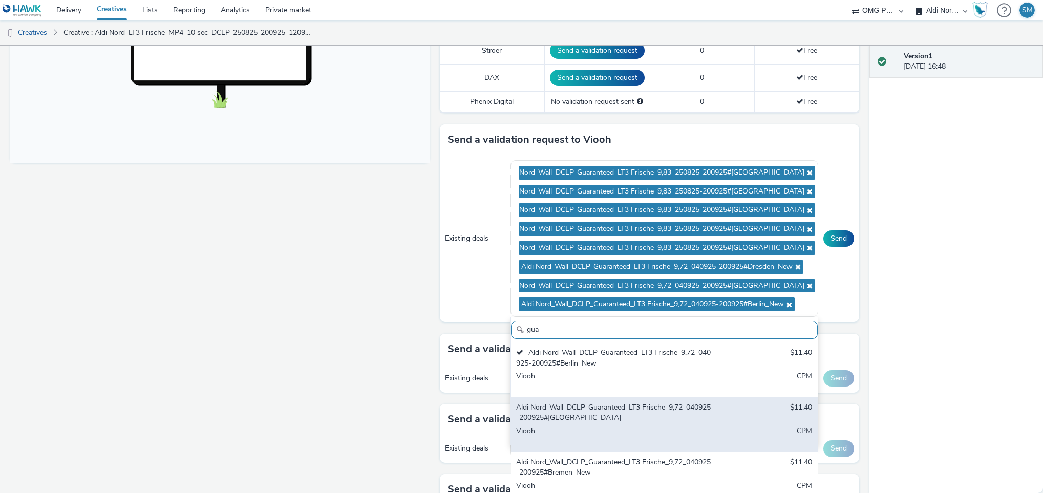
click at [607, 427] on div "Aldi Nord_Wall_DCLP_Guaranteed_LT3 Frische_9,72_040925-200925#[GEOGRAPHIC_DATA]…" at bounding box center [664, 424] width 307 height 55
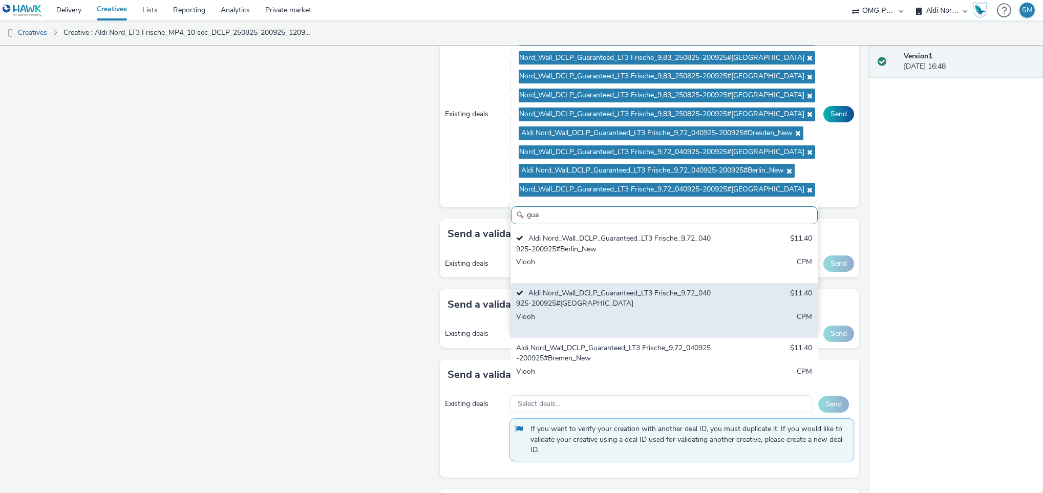
scroll to position [513, 0]
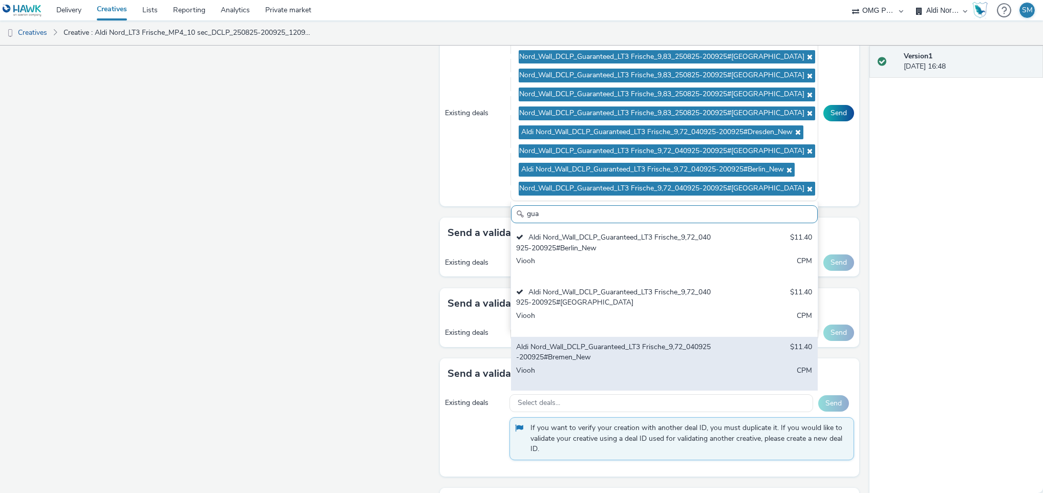
click at [613, 363] on div "Aldi Nord_Wall_DCLP_Guaranteed_LT3 Frische_9,72_040925-200925#Bremen_New" at bounding box center [614, 352] width 196 height 21
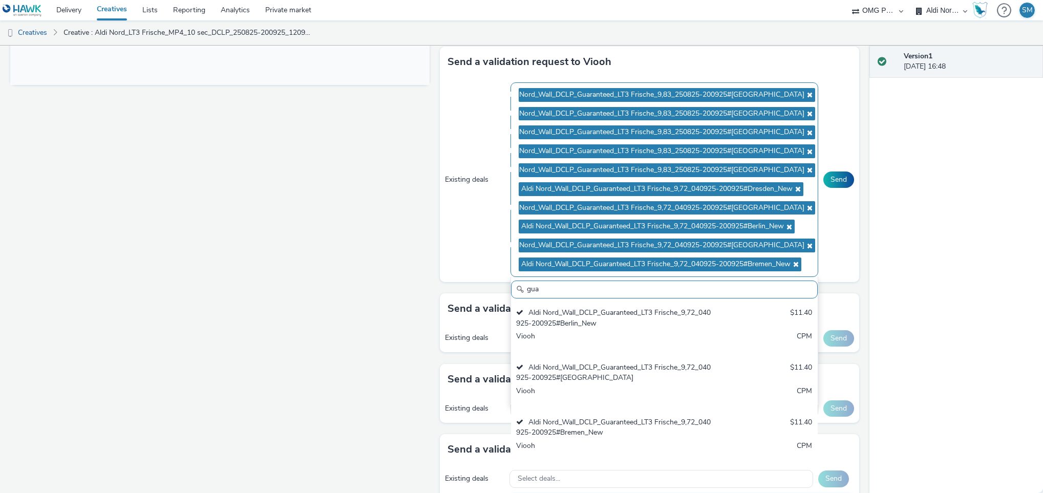
scroll to position [455, 0]
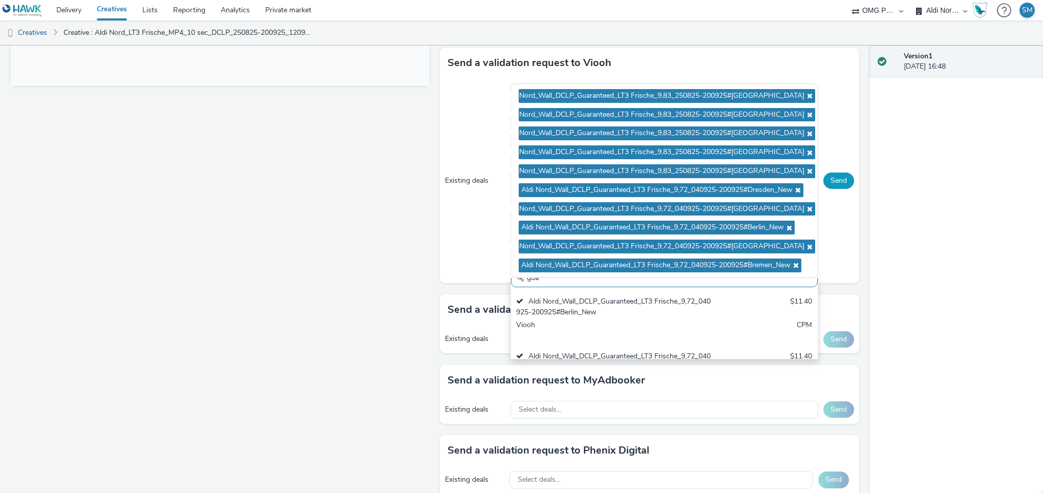
click at [830, 180] on button "Send" at bounding box center [838, 181] width 31 height 16
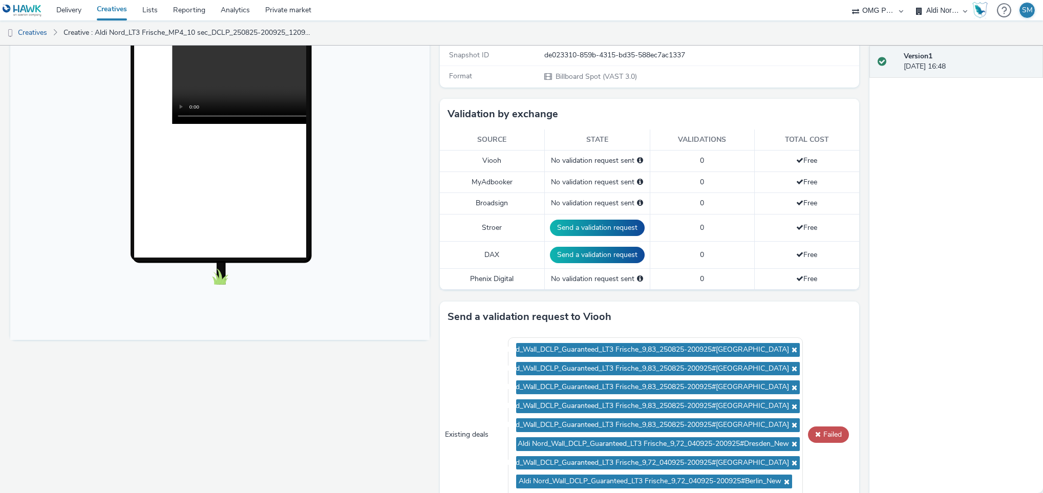
scroll to position [200, 0]
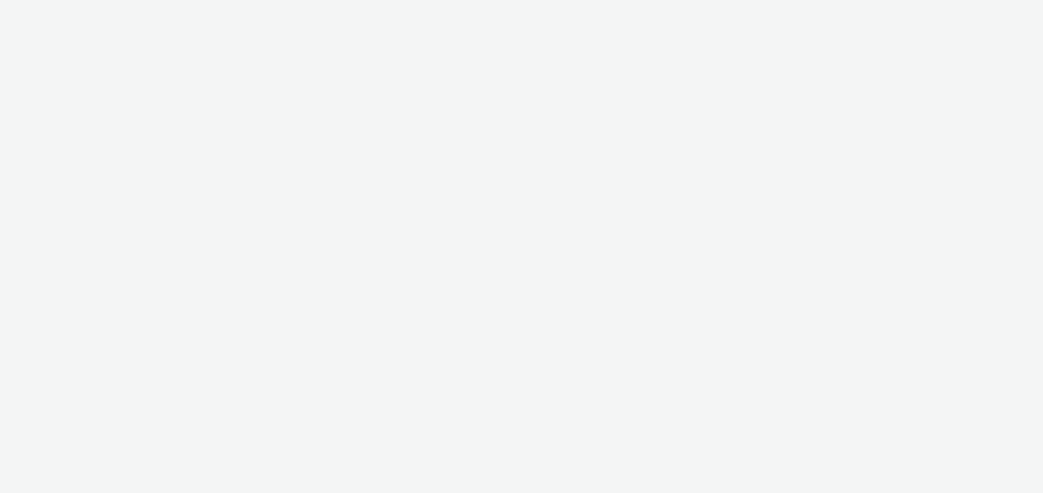
select select "491a0746-e20e-4106-832b-22d0456ef05d"
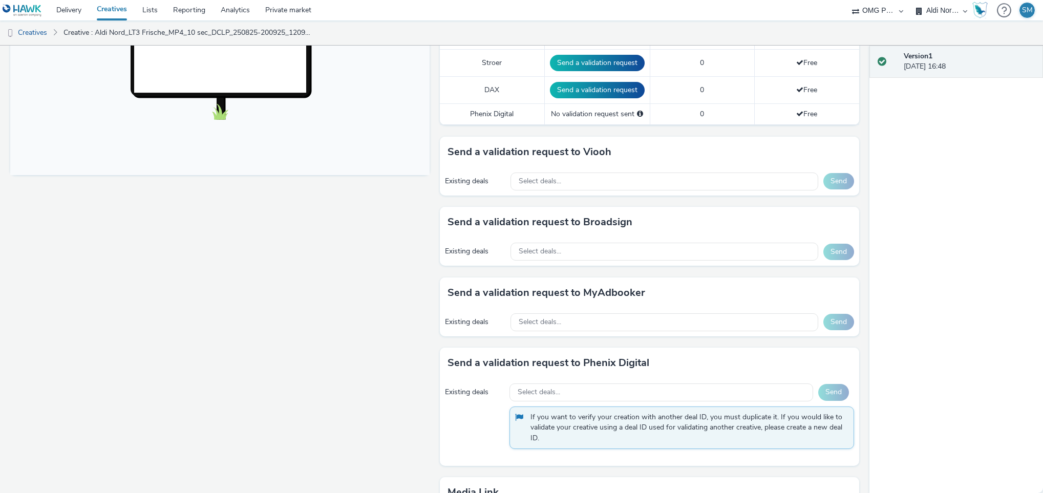
scroll to position [371, 0]
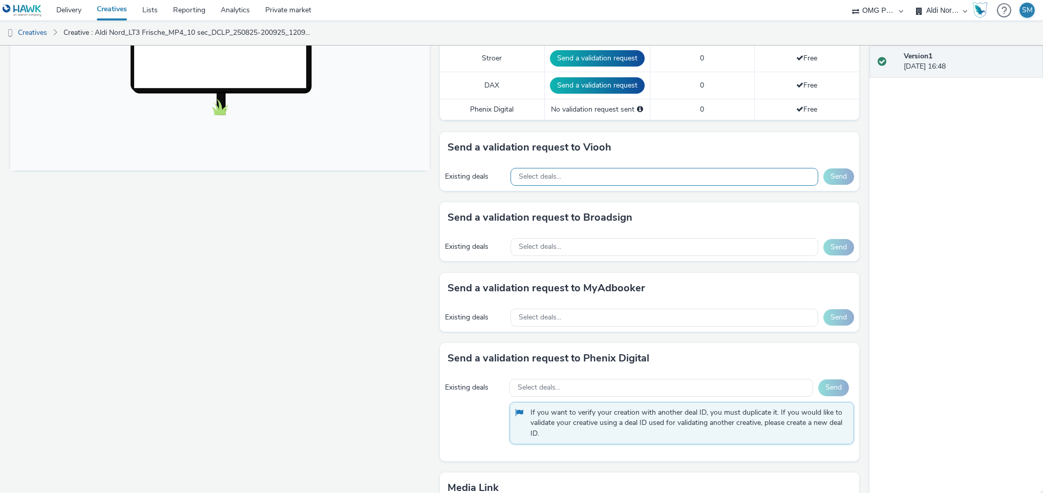
click at [659, 174] on div "Select deals..." at bounding box center [665, 177] width 308 height 18
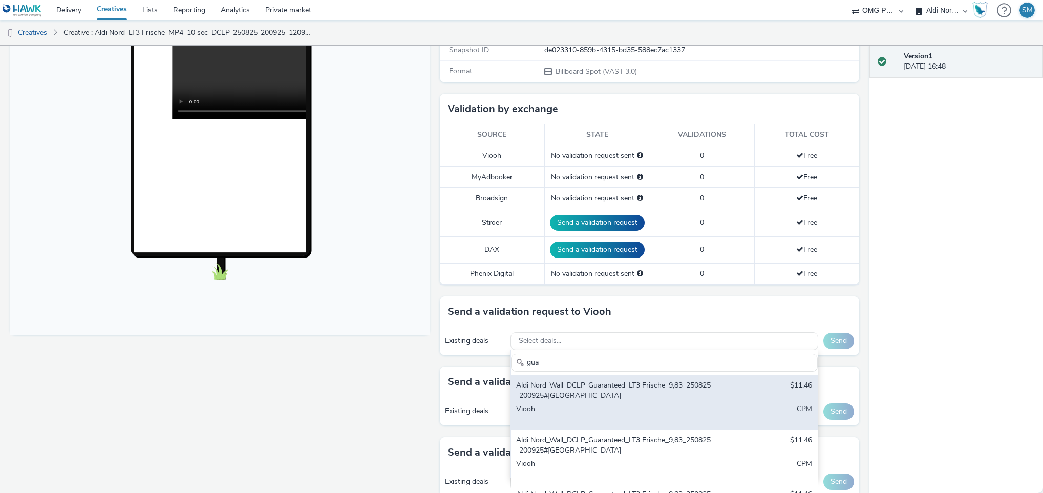
scroll to position [196, 0]
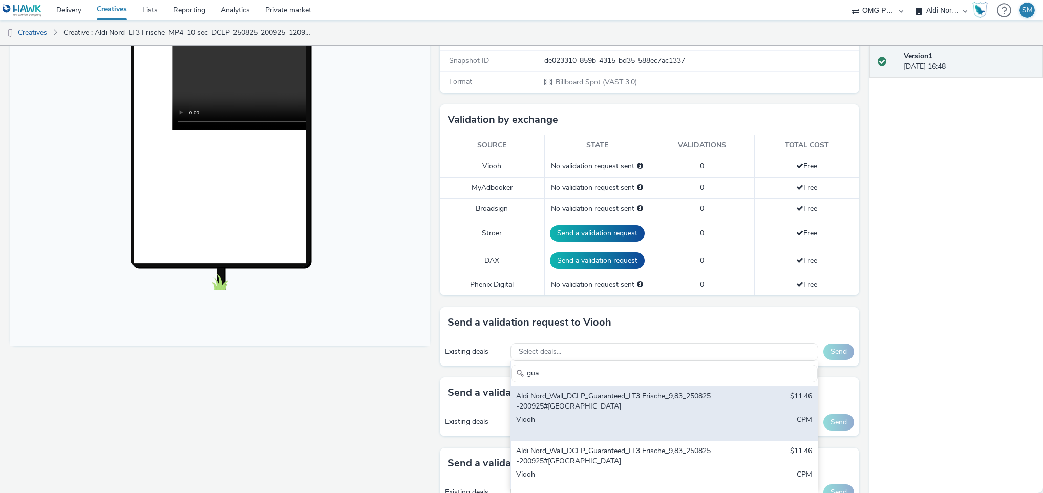
type input "gua"
click at [595, 411] on div "Aldi Nord_Wall_DCLP_Guaranteed_LT3 Frische_9,83_250825-200925#[GEOGRAPHIC_DATA]" at bounding box center [614, 401] width 196 height 21
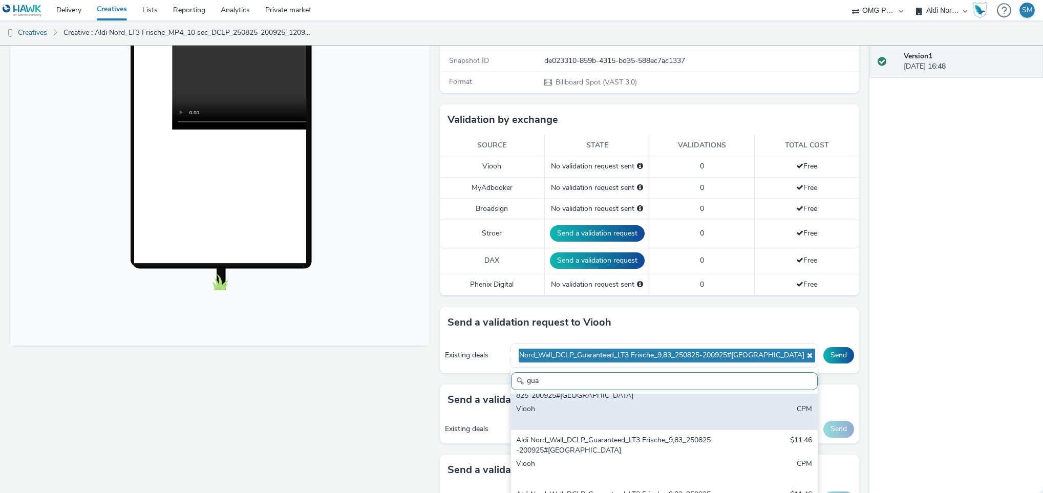
scroll to position [16, 0]
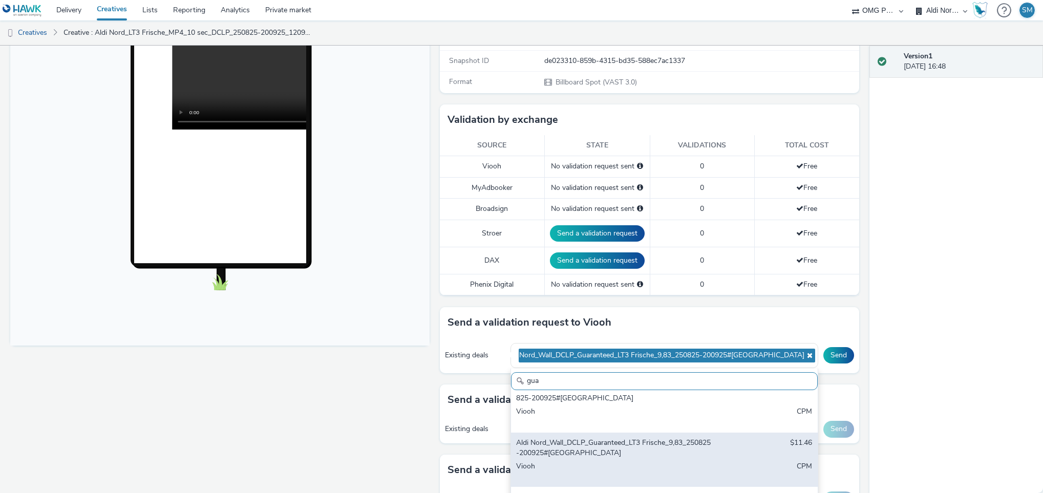
click at [622, 452] on div "Aldi Nord_Wall_DCLP_Guaranteed_LT3 Frische_9,83_250825-200925#[GEOGRAPHIC_DATA]" at bounding box center [614, 448] width 196 height 21
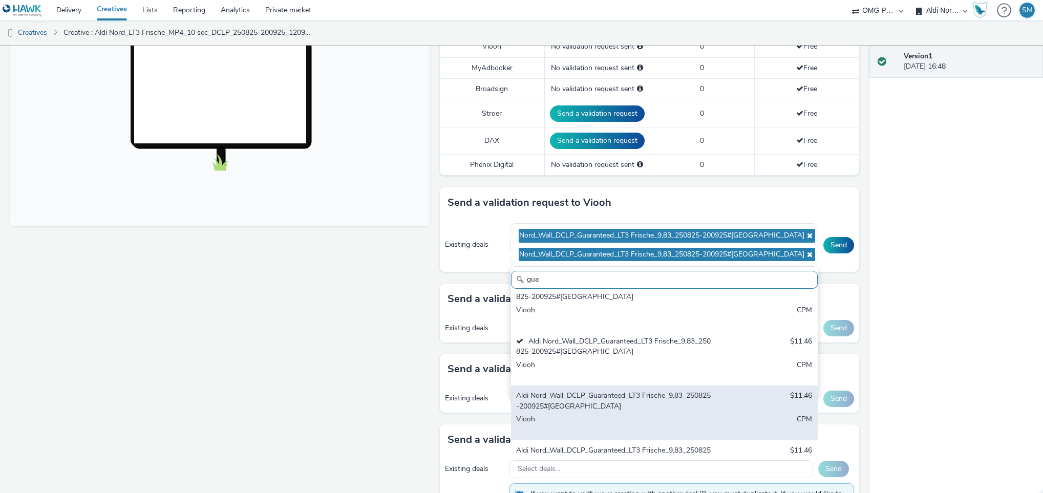
scroll to position [54, 0]
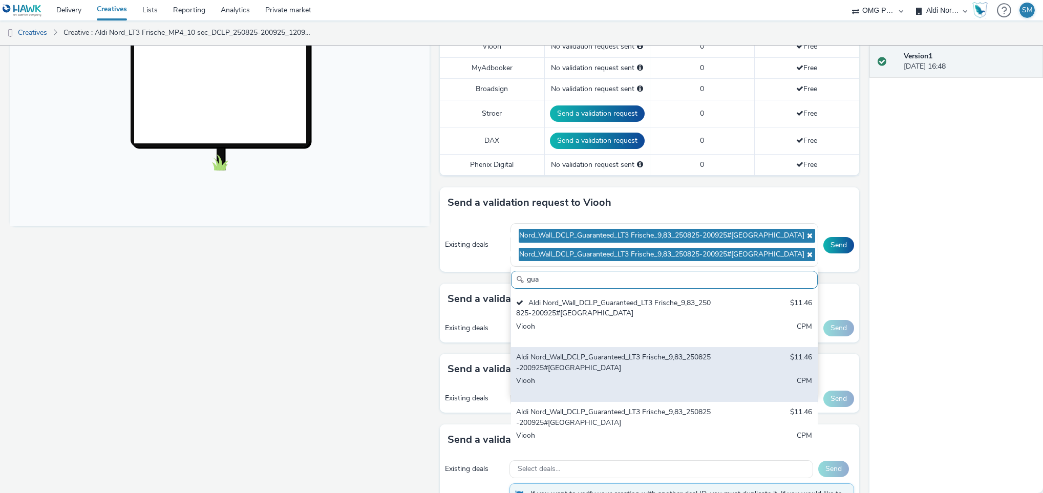
click at [642, 364] on div "Aldi Nord_Wall_DCLP_Guaranteed_LT3 Frische_9,83_250825-200925#[GEOGRAPHIC_DATA]" at bounding box center [614, 362] width 196 height 21
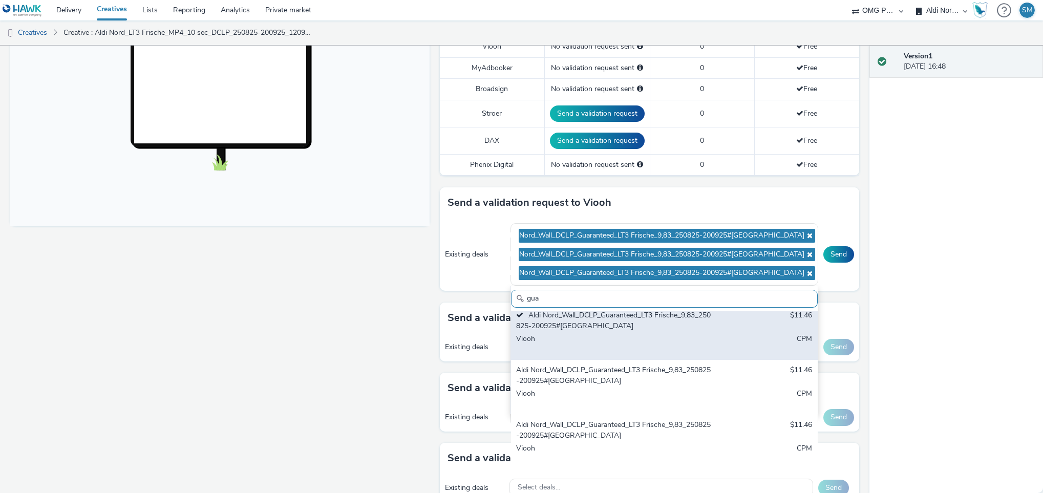
scroll to position [117, 0]
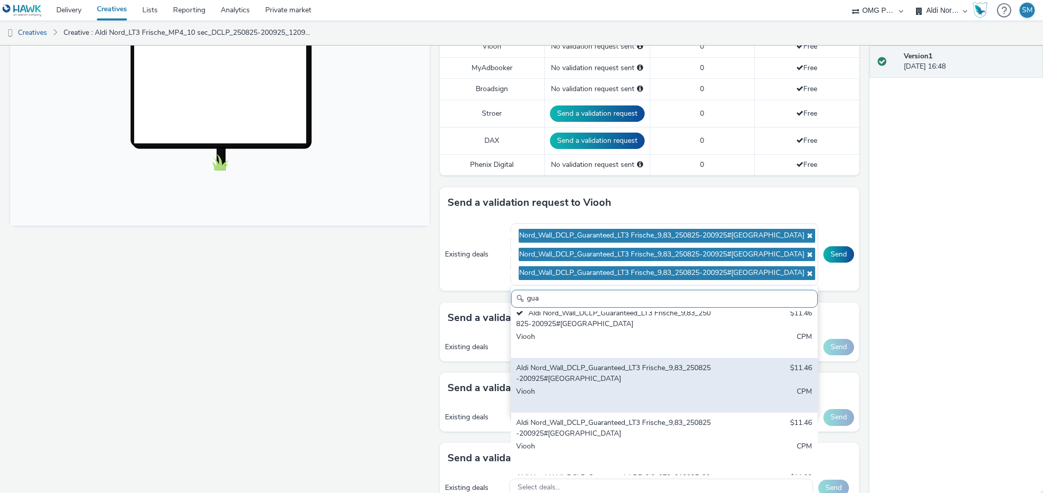
click at [631, 380] on div "Aldi Nord_Wall_DCLP_Guaranteed_LT3 Frische_9,83_250825-200925#[GEOGRAPHIC_DATA]" at bounding box center [614, 373] width 196 height 21
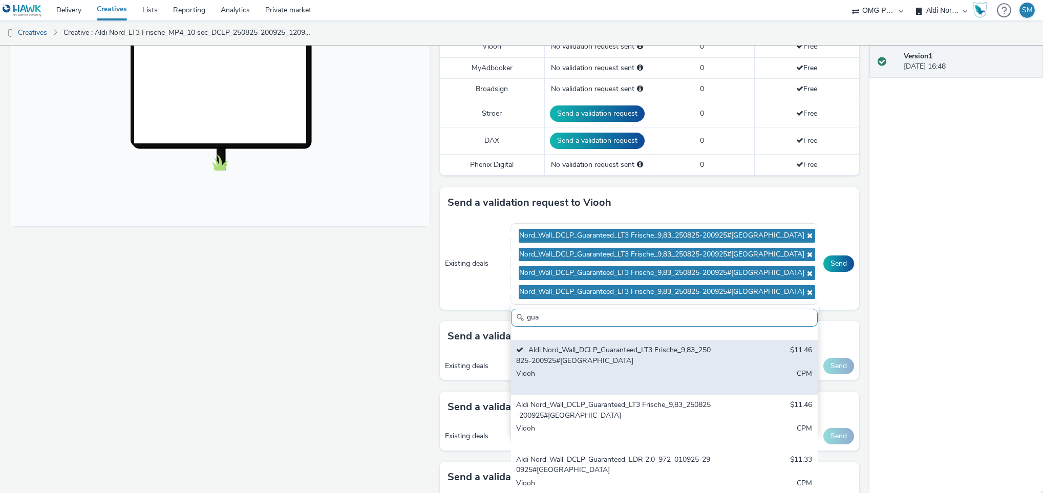
scroll to position [155, 0]
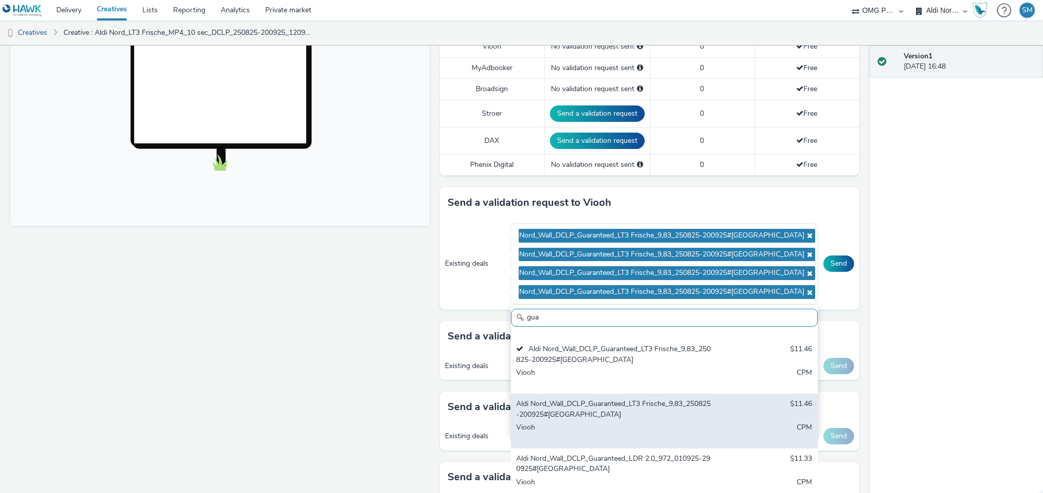
click at [595, 411] on div "Aldi Nord_Wall_DCLP_Guaranteed_LT3 Frische_9,83_250825-200925#[GEOGRAPHIC_DATA]" at bounding box center [614, 409] width 196 height 21
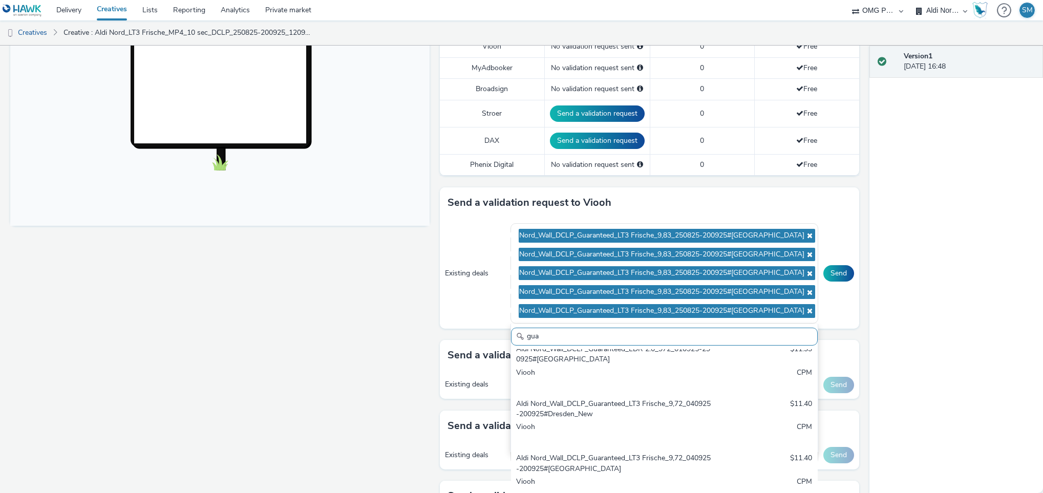
scroll to position [341, 0]
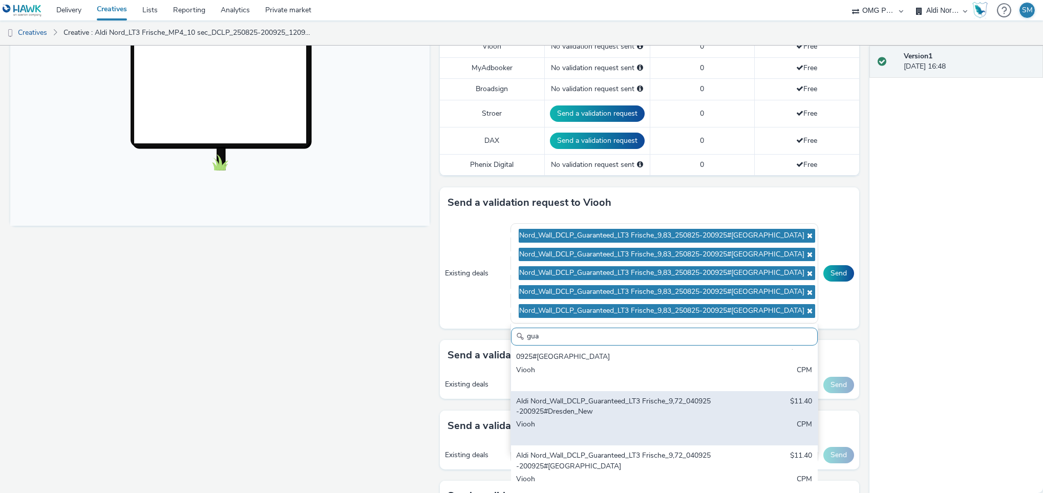
click at [602, 417] on div "Aldi Nord_Wall_DCLP_Guaranteed_LT3 Frische_9,72_040925-200925#Dresden_New" at bounding box center [614, 406] width 196 height 21
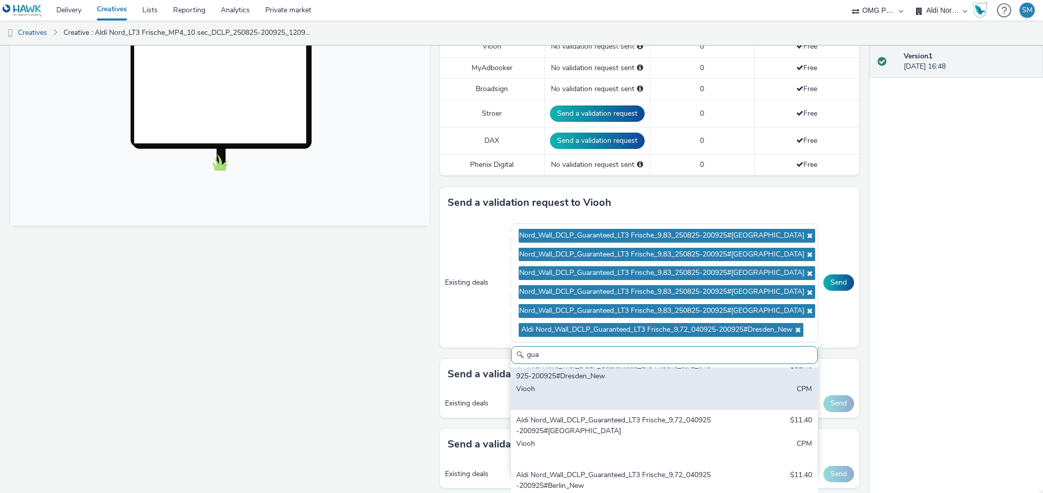
scroll to position [395, 0]
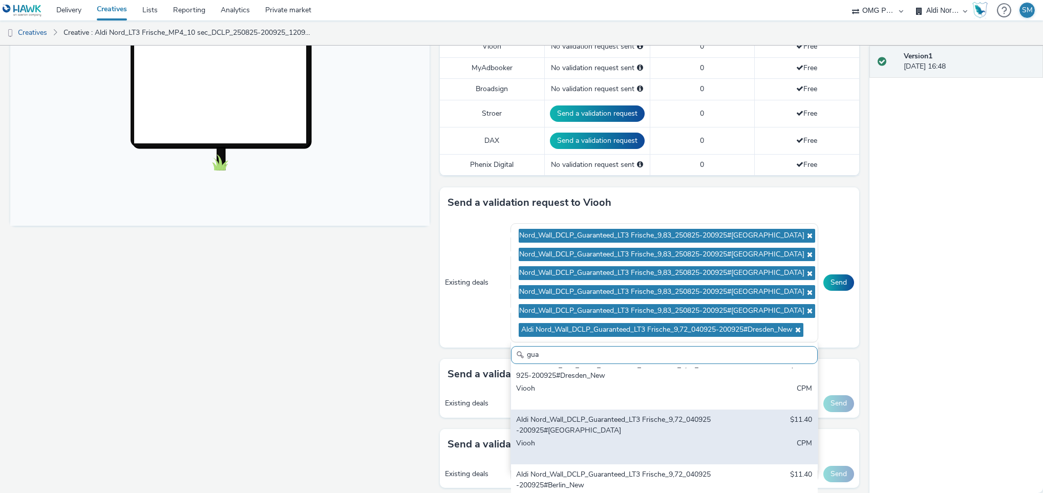
click at [618, 443] on div "Viooh" at bounding box center [614, 448] width 196 height 21
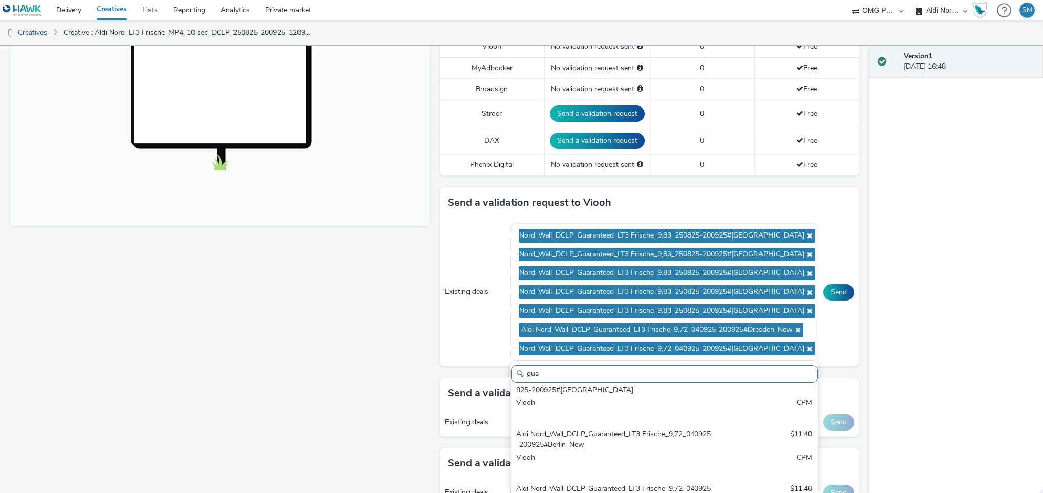
scroll to position [455, 0]
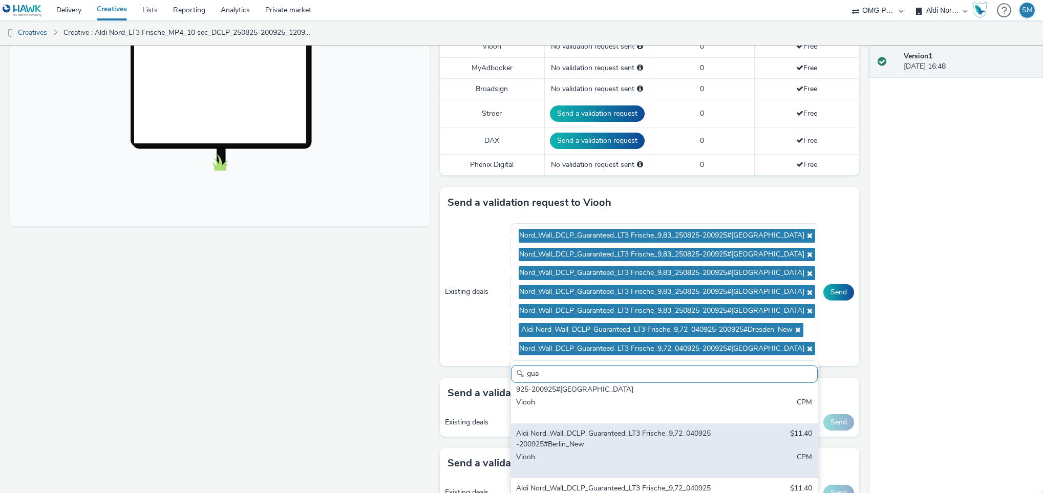
click at [622, 453] on div "Aldi Nord_Wall_DCLP_Guaranteed_LT3 Frische_9,72_040925-200925#Berlin_New $11.40…" at bounding box center [664, 451] width 307 height 55
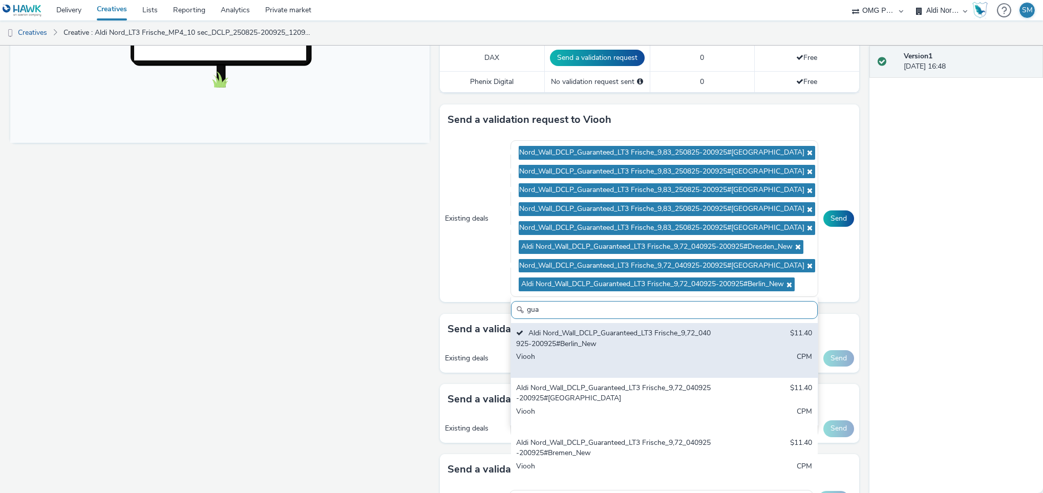
scroll to position [403, 0]
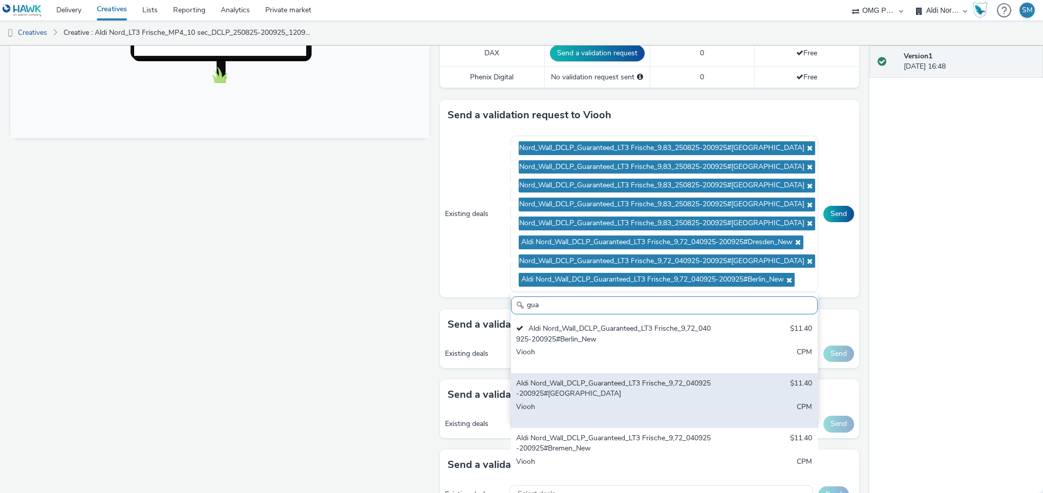
click at [606, 404] on div "Aldi Nord_Wall_DCLP_Guaranteed_LT3 Frische_9,72_040925-200925#[GEOGRAPHIC_DATA]…" at bounding box center [664, 400] width 307 height 55
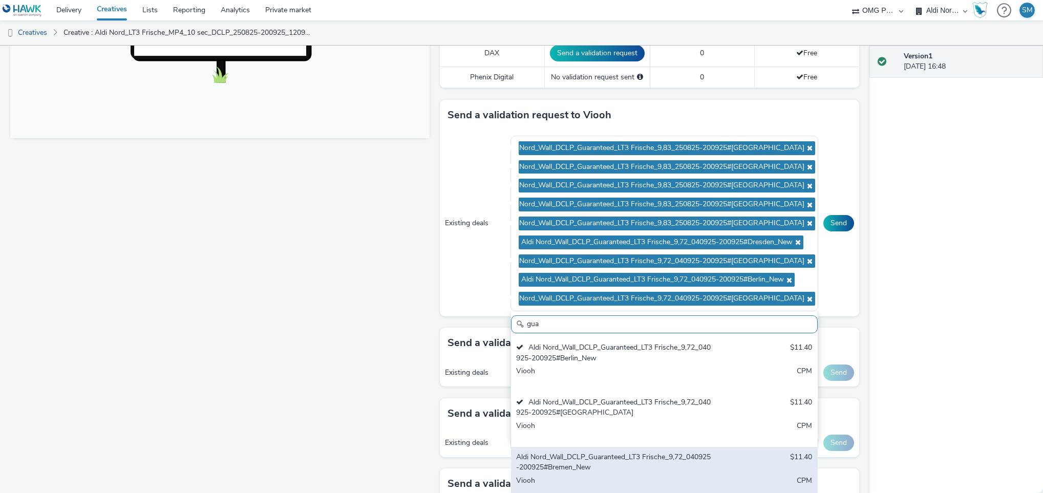
click at [621, 464] on div "Aldi Nord_Wall_DCLP_Guaranteed_LT3 Frische_9,72_040925-200925#Bremen_New" at bounding box center [614, 462] width 196 height 21
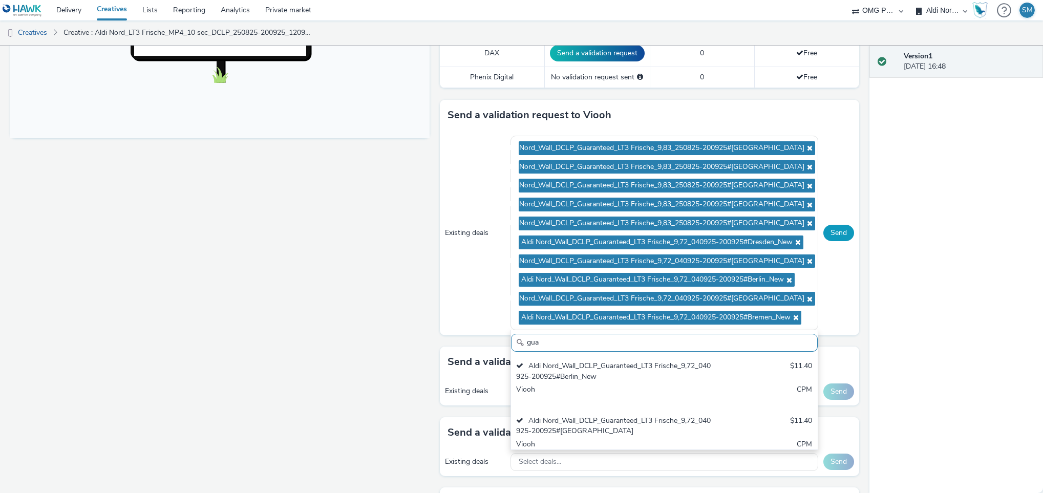
click at [827, 237] on button "Send" at bounding box center [838, 233] width 31 height 16
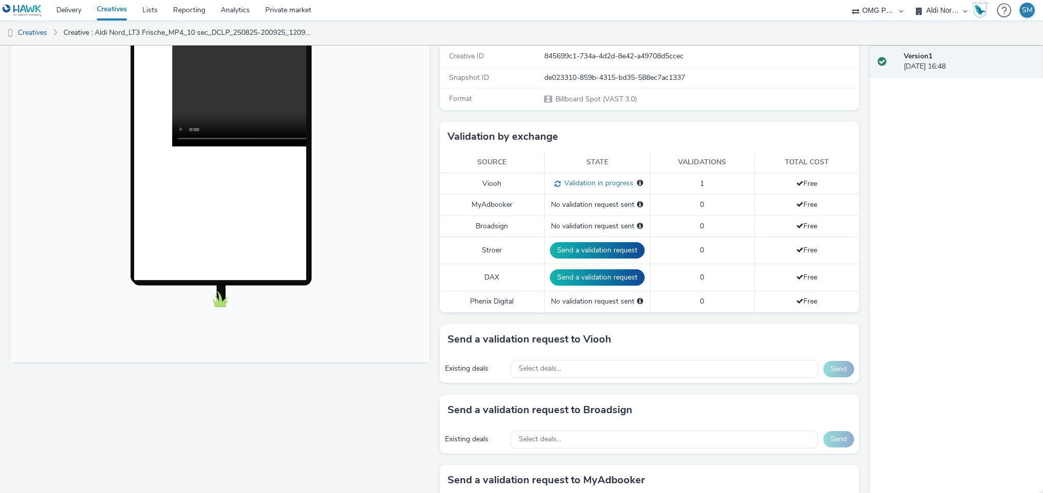
scroll to position [0, 0]
